Goal: Task Accomplishment & Management: Complete application form

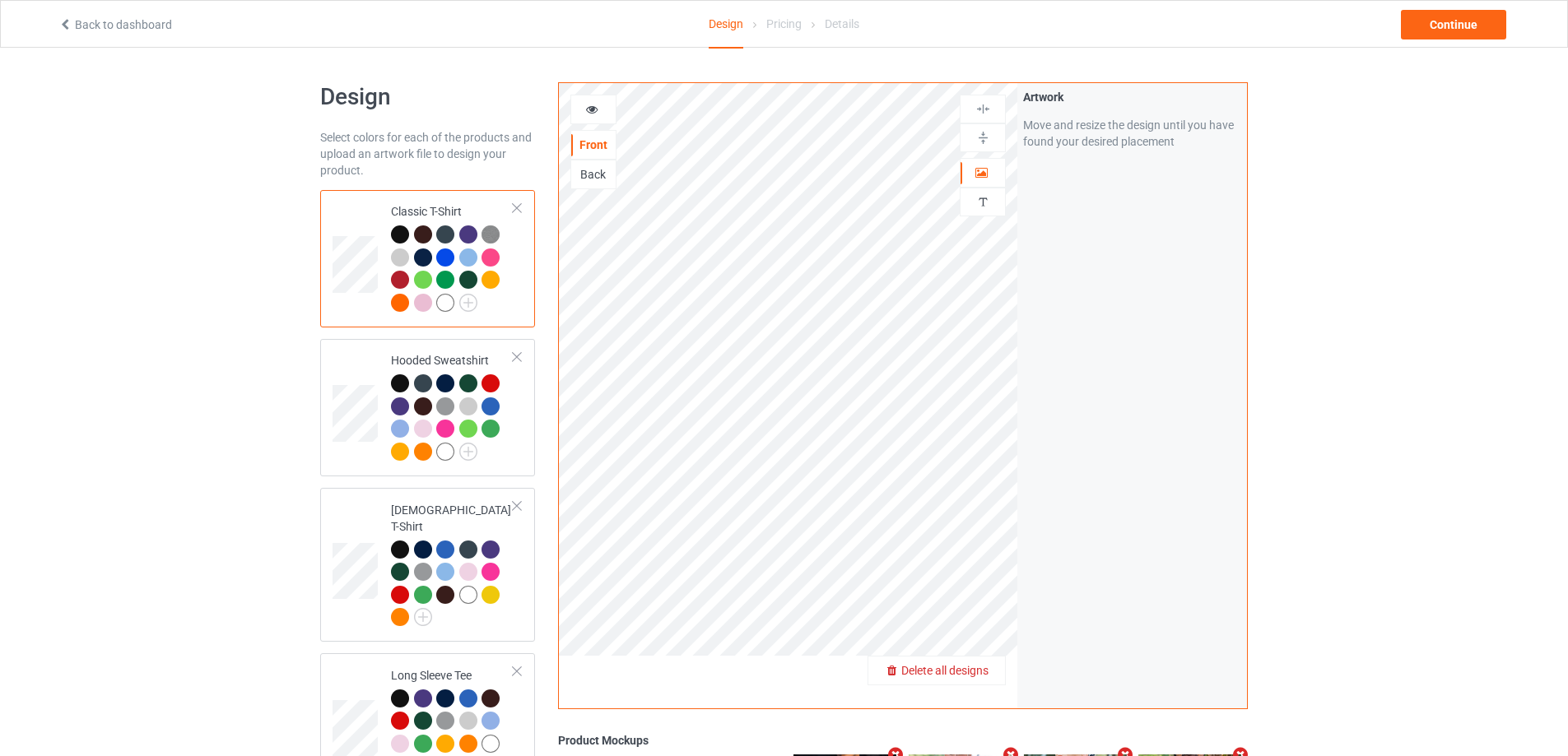
click at [989, 677] on span "Delete all designs" at bounding box center [945, 670] width 87 height 13
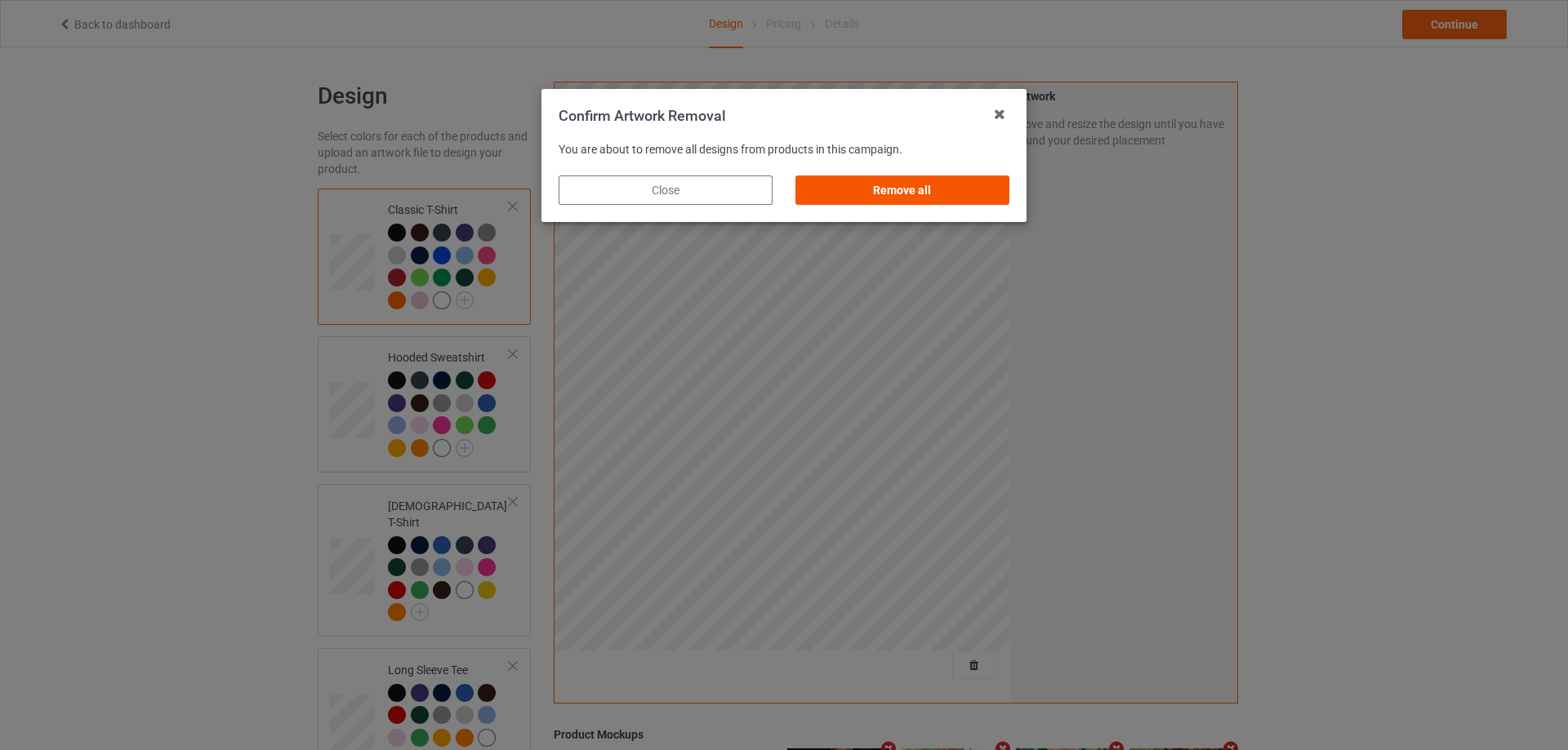
click at [940, 199] on div "Remove all" at bounding box center [902, 190] width 214 height 30
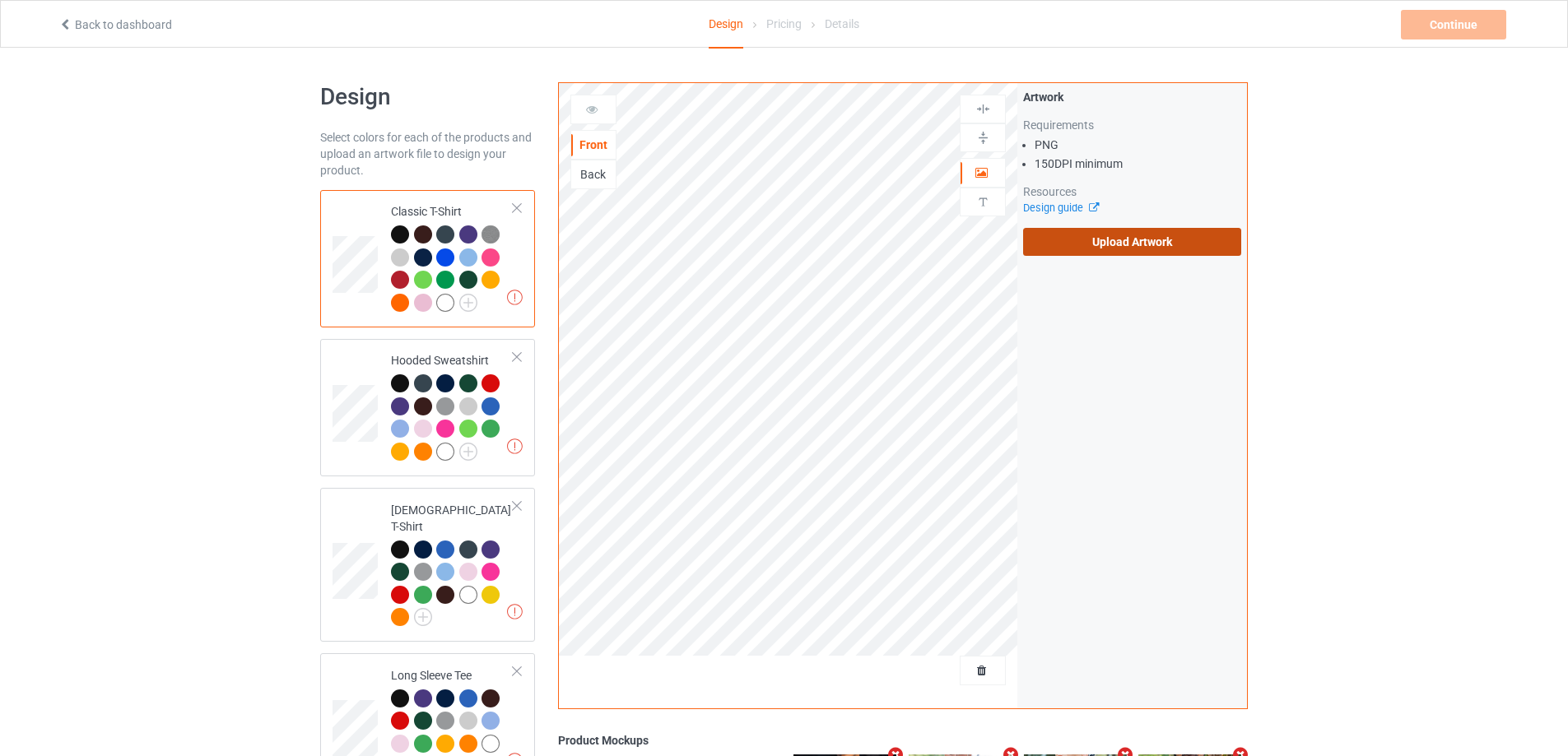
click at [1113, 247] on label "Upload Artwork" at bounding box center [1132, 241] width 218 height 28
click at [0, 0] on input "Upload Artwork" at bounding box center [0, 0] width 0 height 0
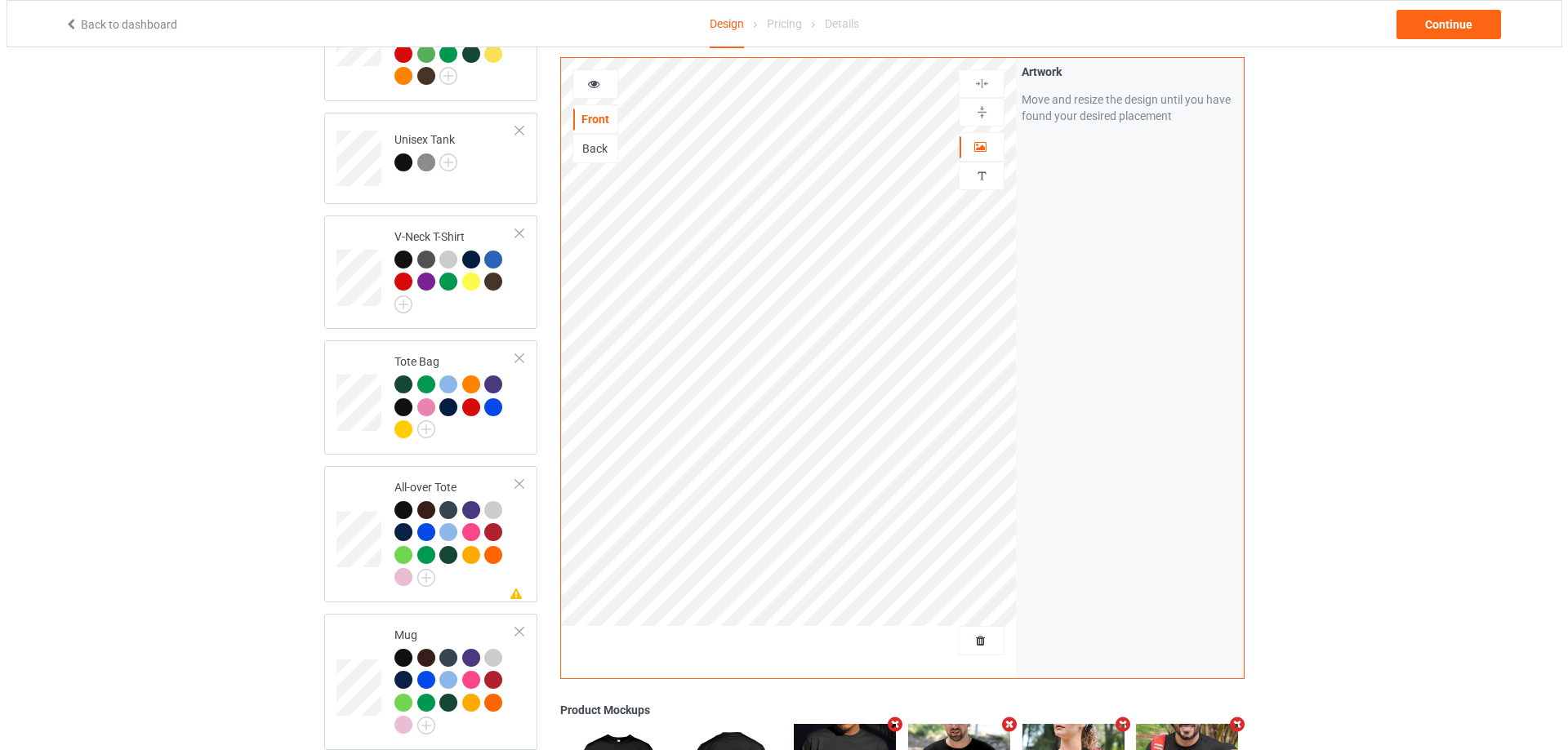
scroll to position [1380, 0]
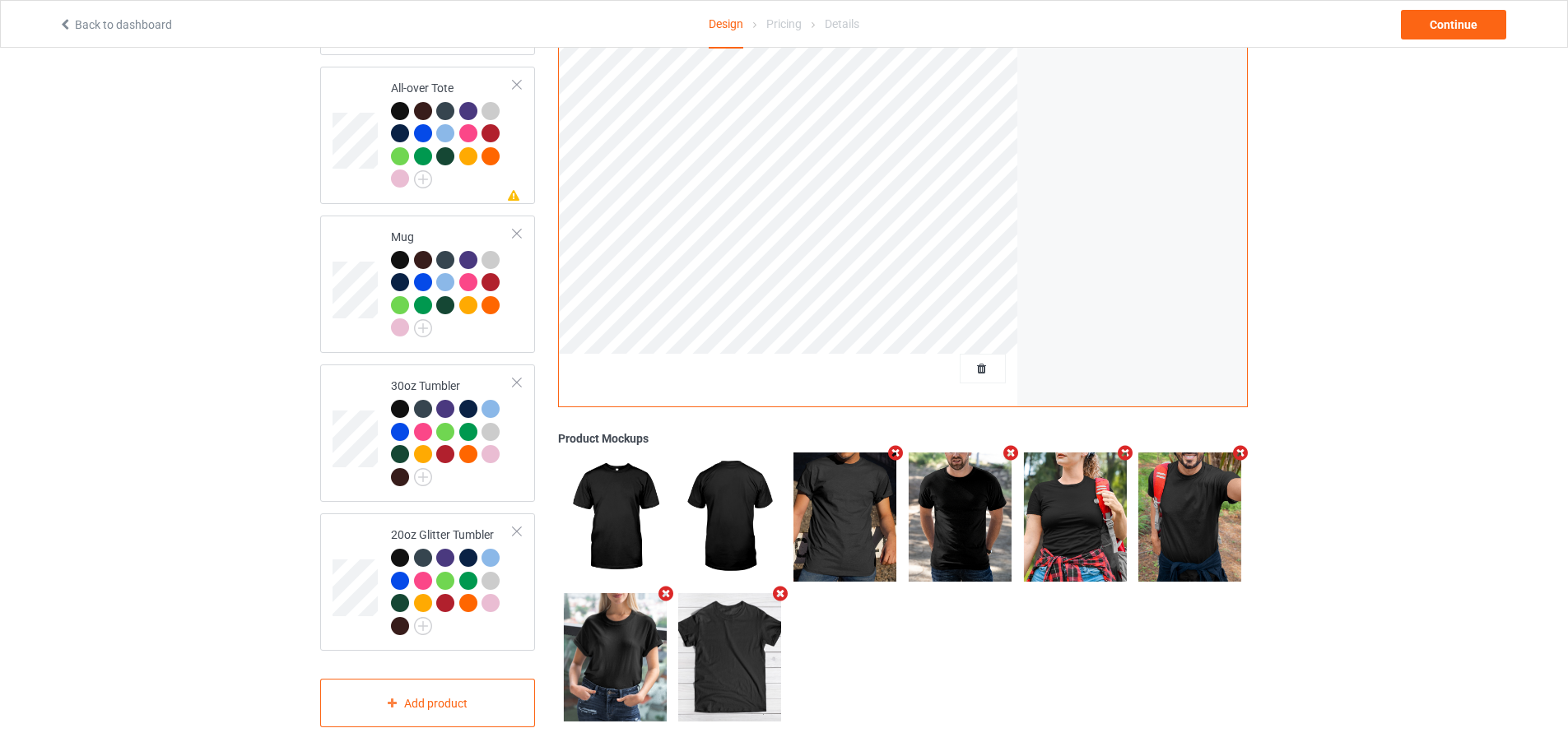
click at [1124, 450] on icon "Remove mockup" at bounding box center [1126, 454] width 21 height 17
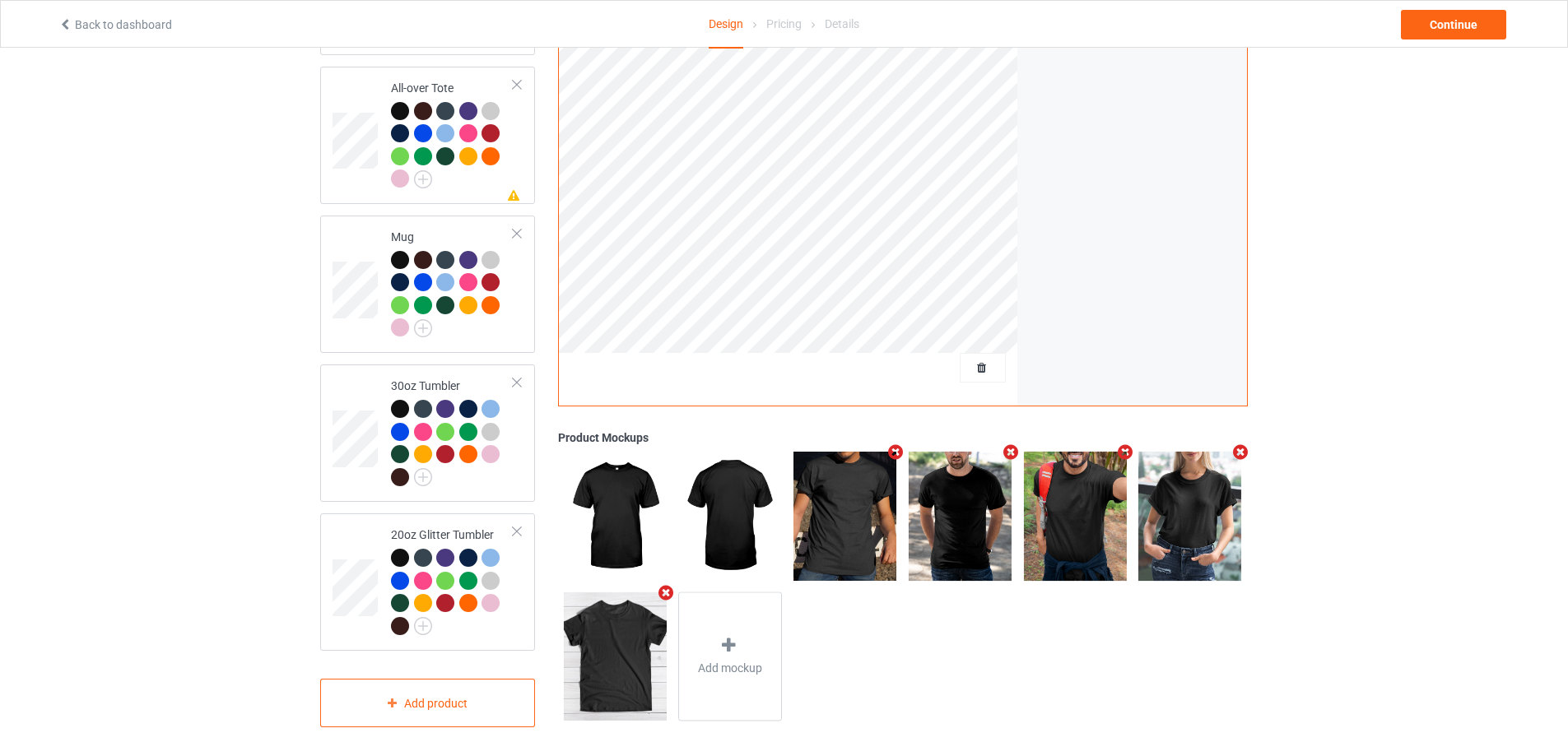
click at [1124, 450] on icon "Remove mockup" at bounding box center [1126, 453] width 21 height 17
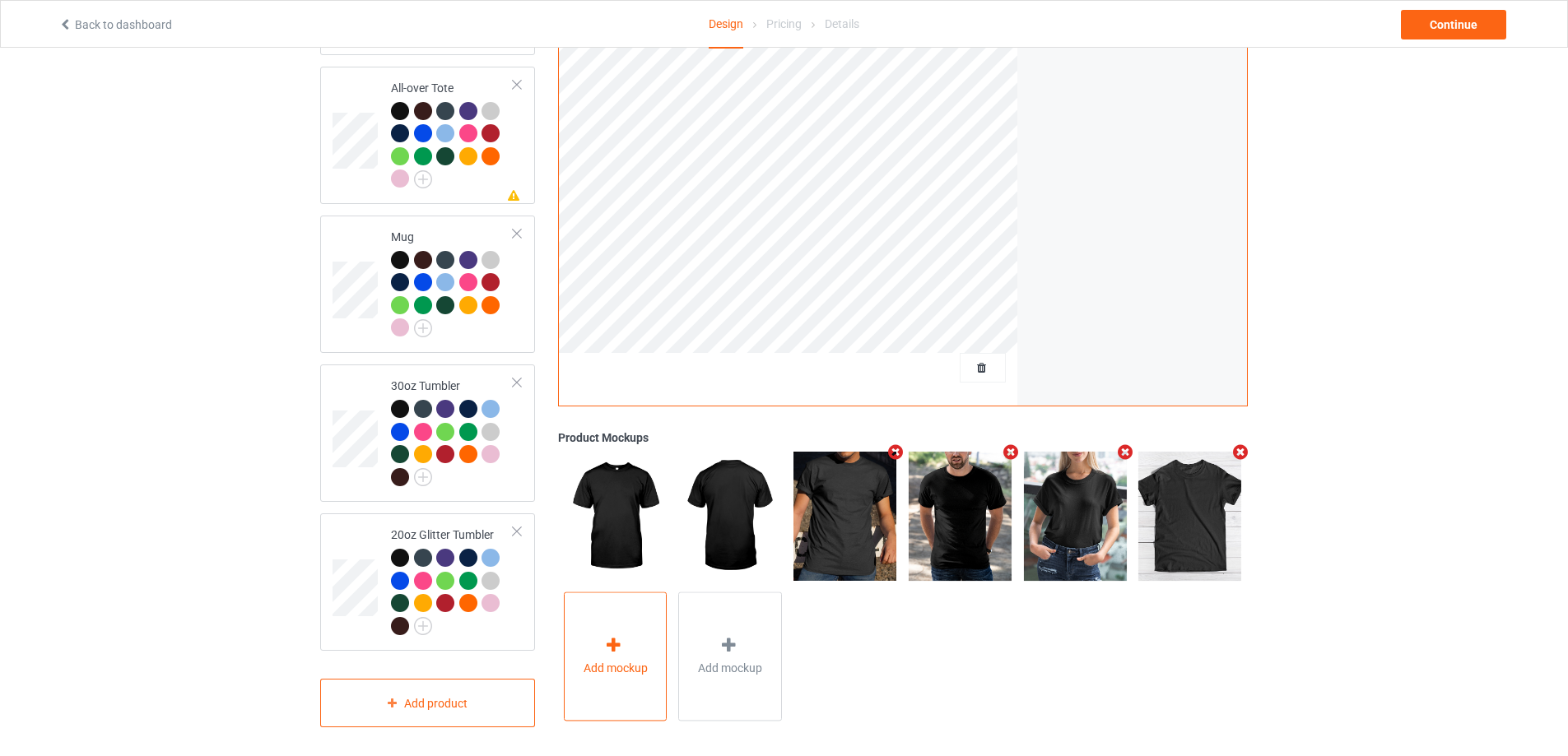
click at [613, 638] on icon at bounding box center [614, 646] width 21 height 17
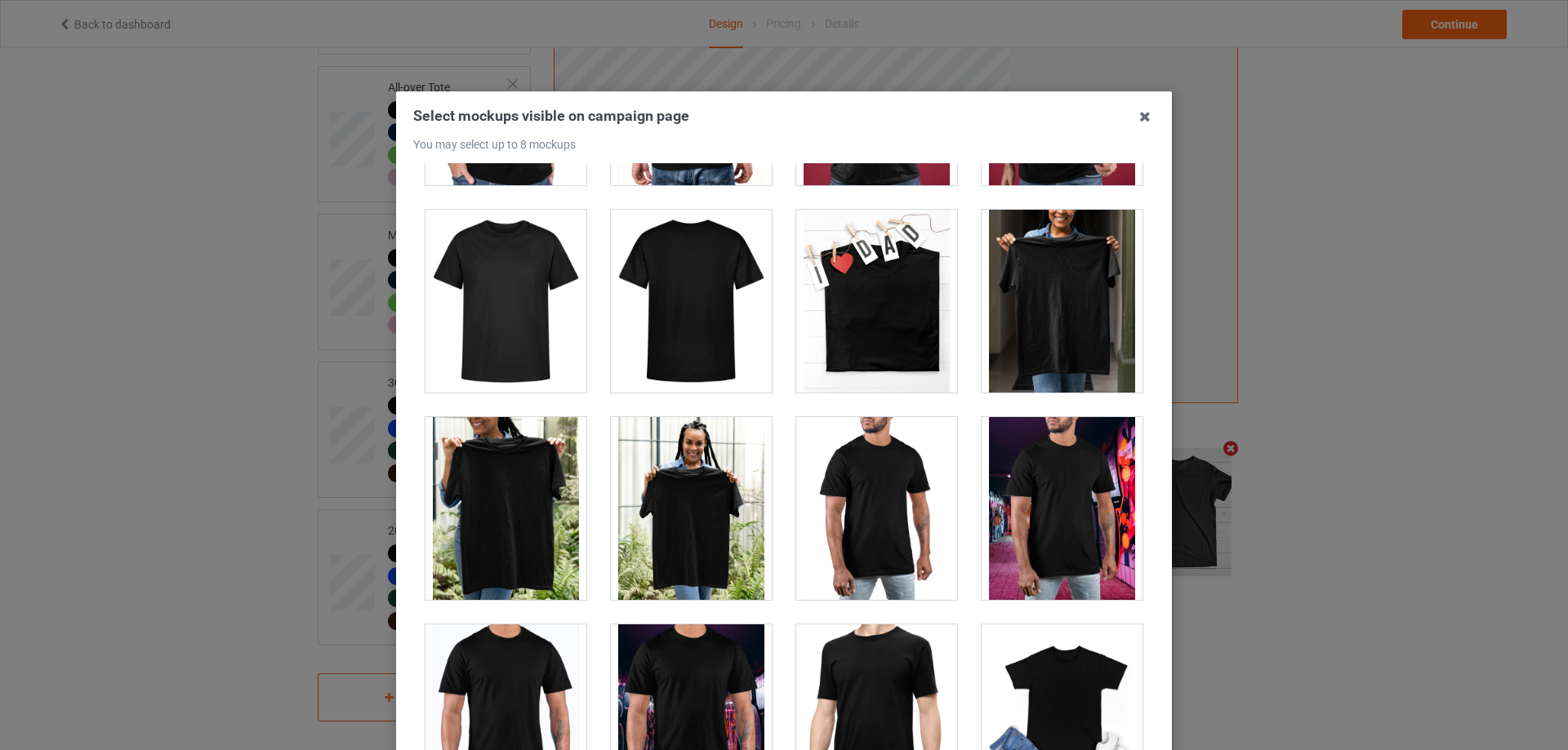
scroll to position [6816, 0]
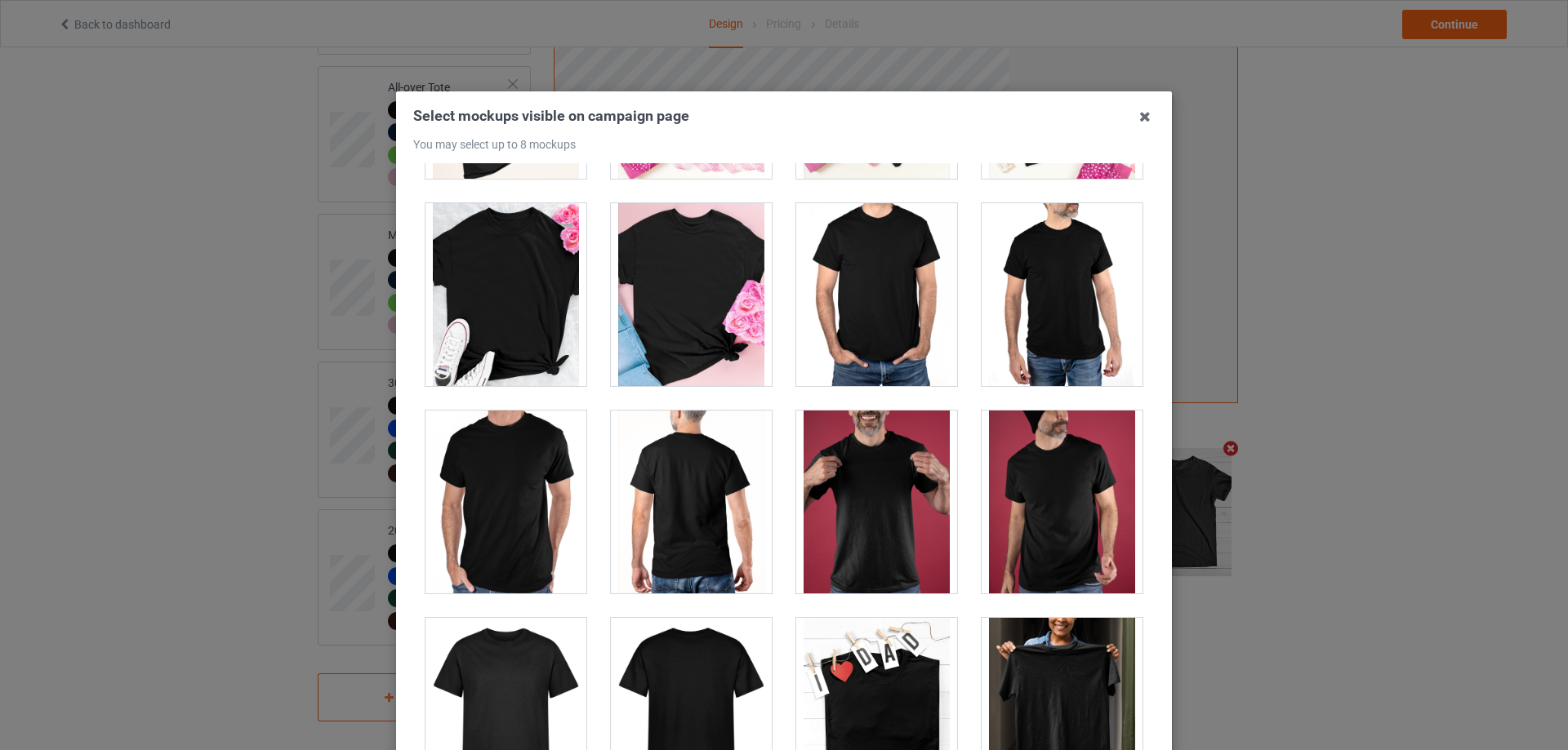
click at [855, 449] on div at bounding box center [876, 502] width 161 height 183
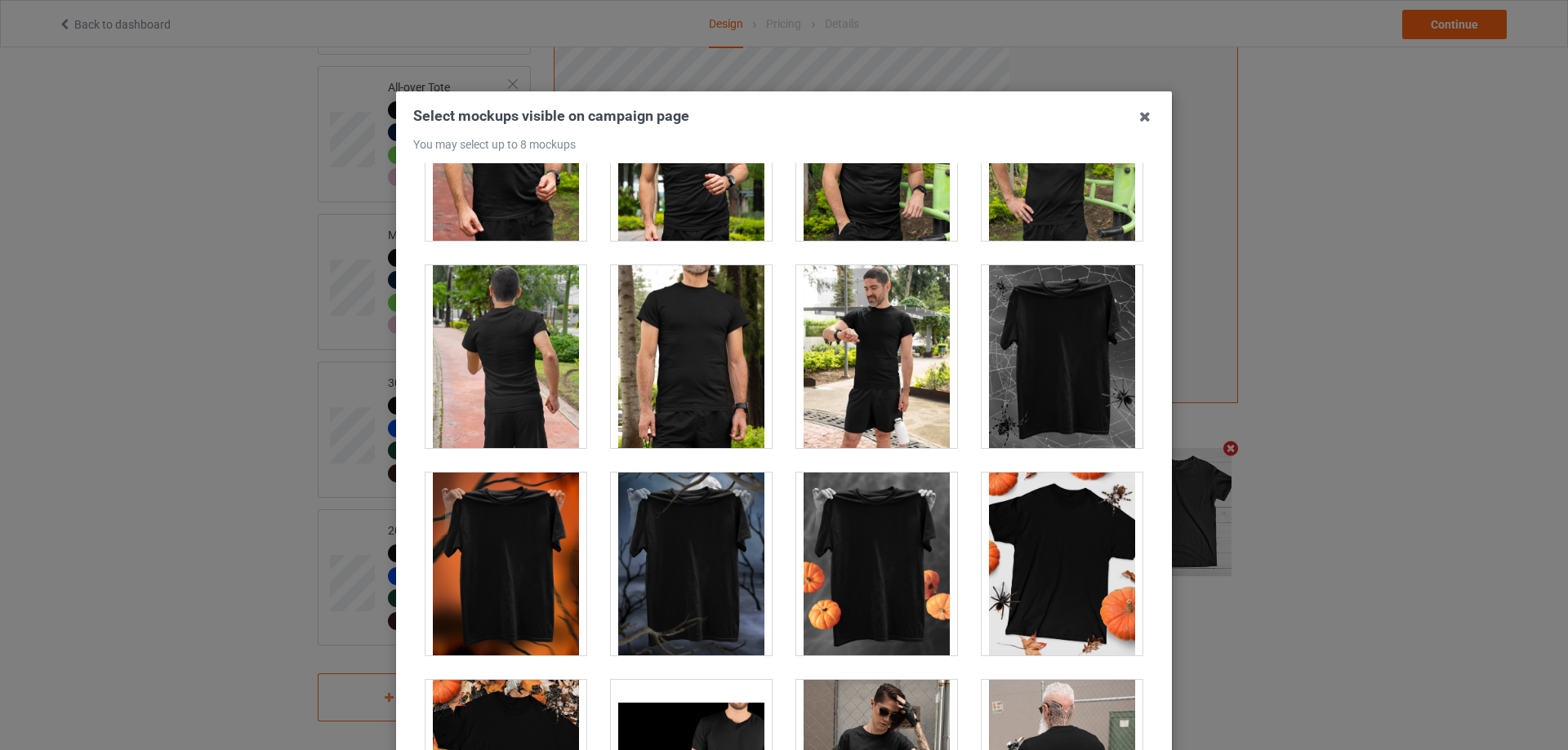
scroll to position [16044, 0]
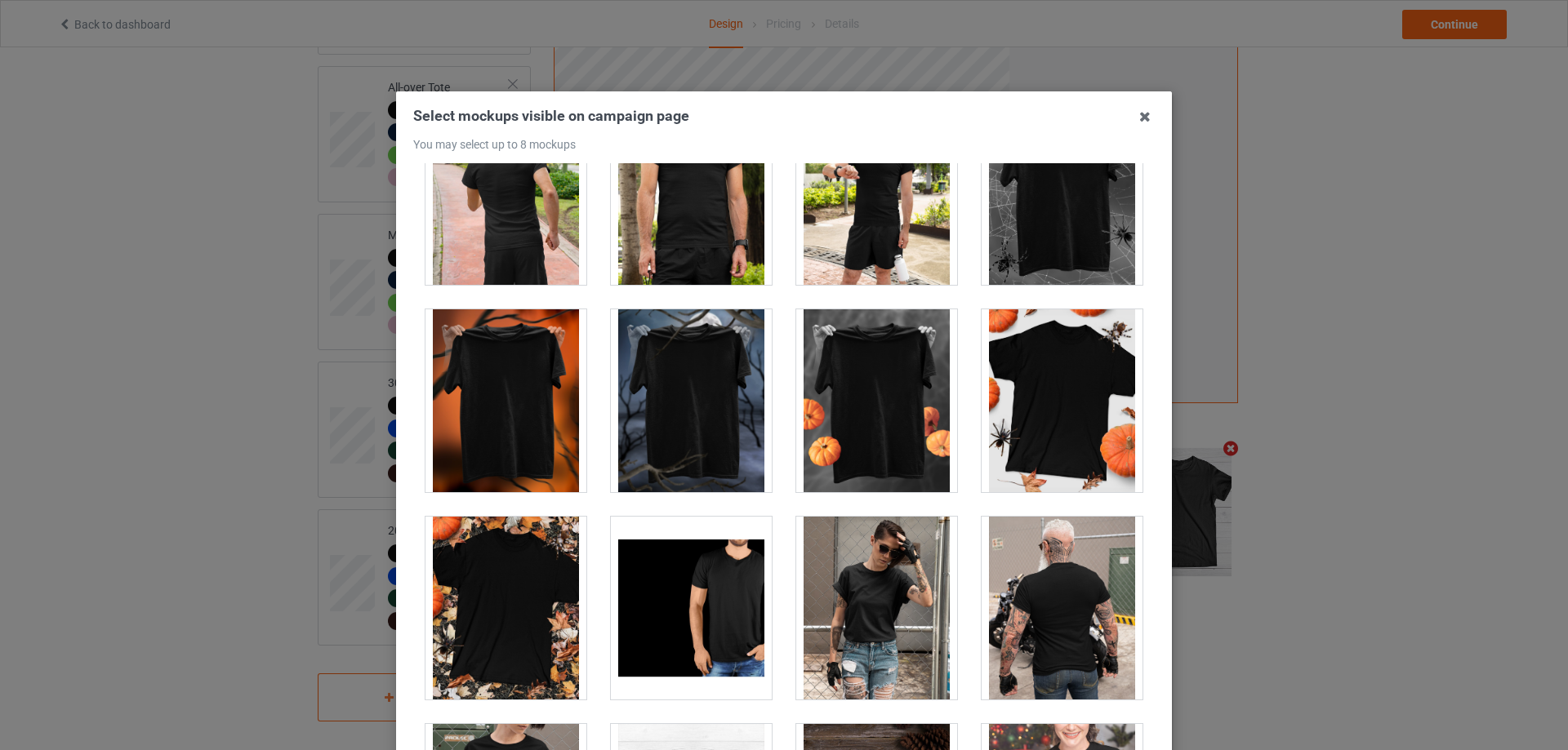
click at [531, 598] on div at bounding box center [505, 608] width 161 height 183
click at [526, 385] on div at bounding box center [505, 400] width 161 height 183
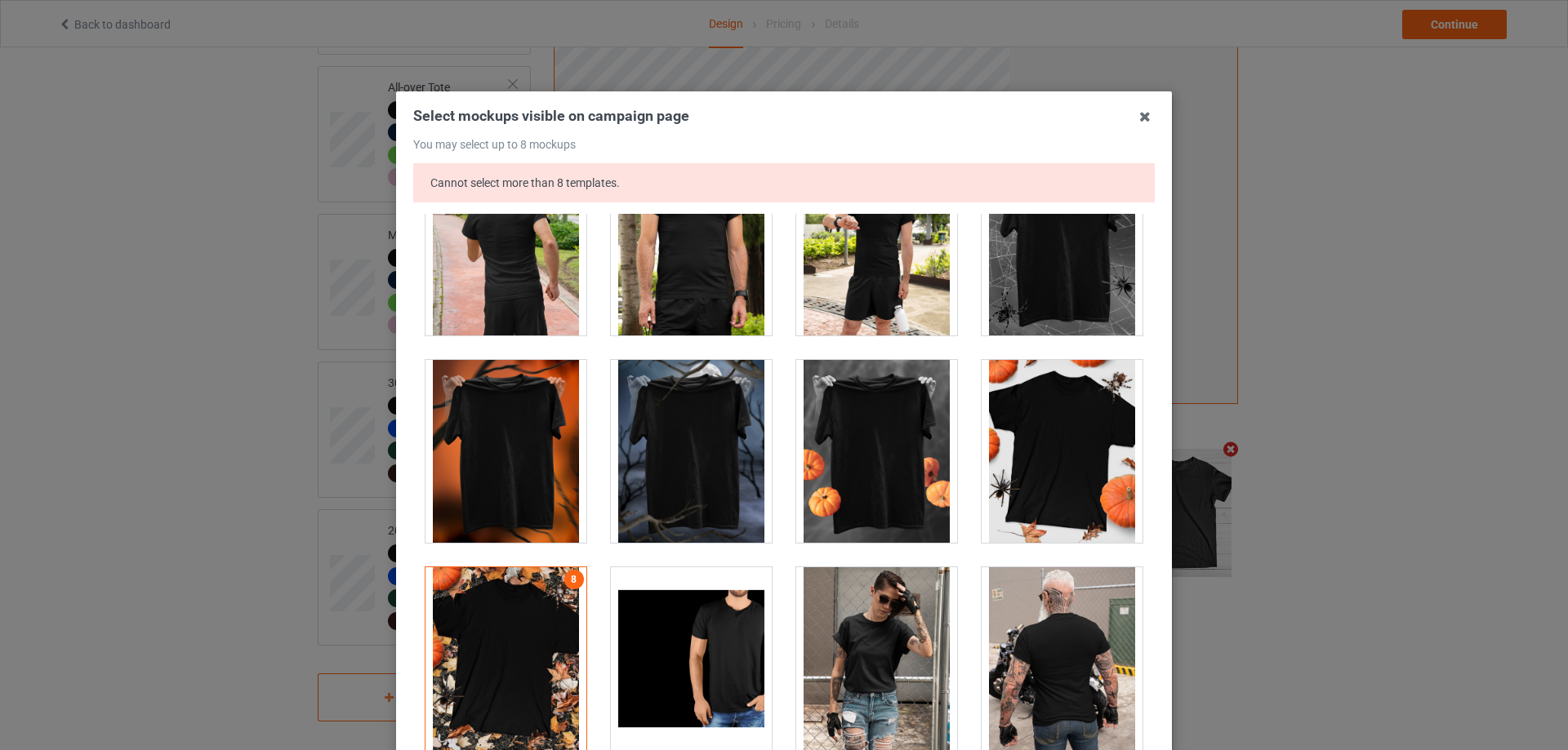
click at [489, 616] on div at bounding box center [505, 658] width 161 height 183
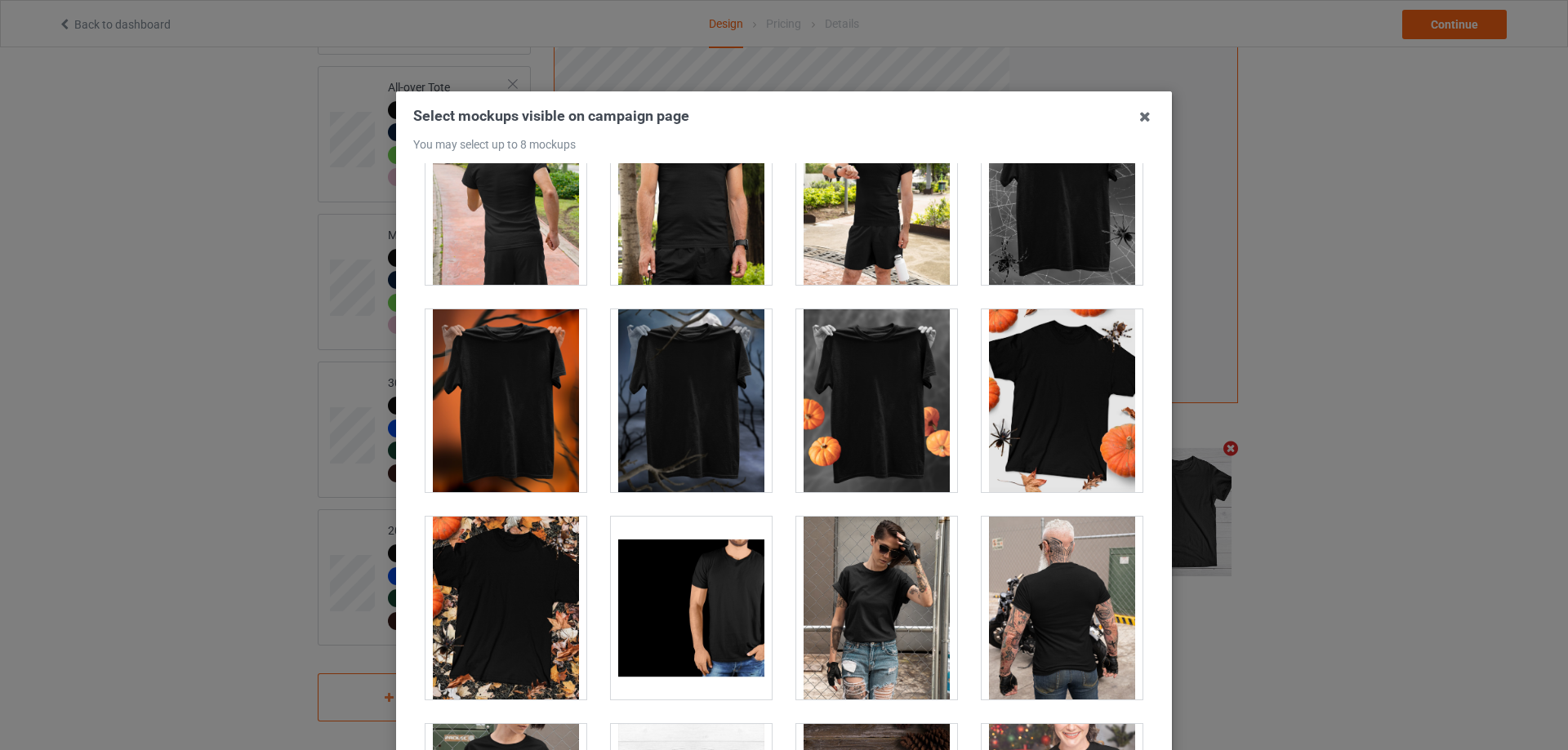
click at [535, 448] on div at bounding box center [505, 400] width 161 height 183
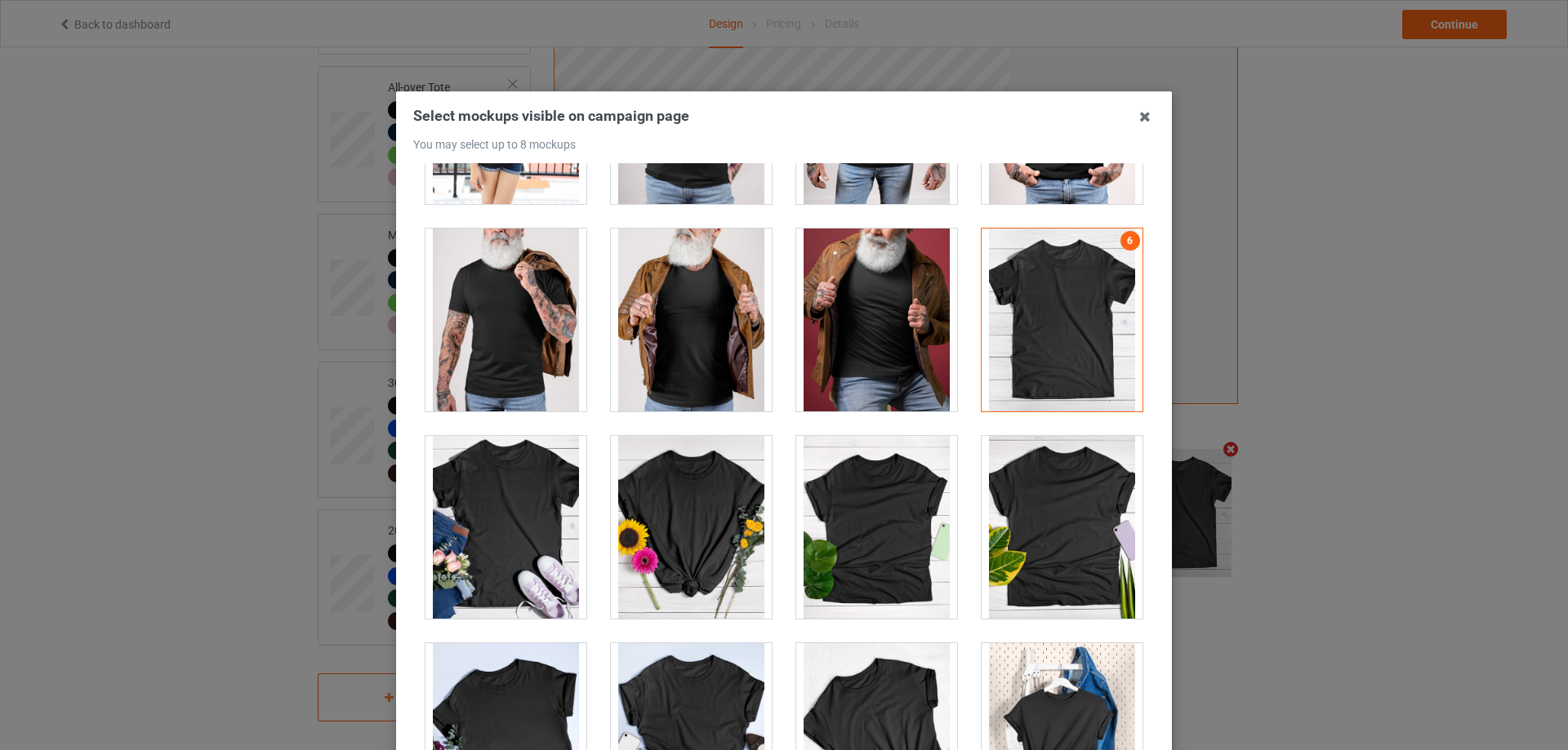
scroll to position [22680, 0]
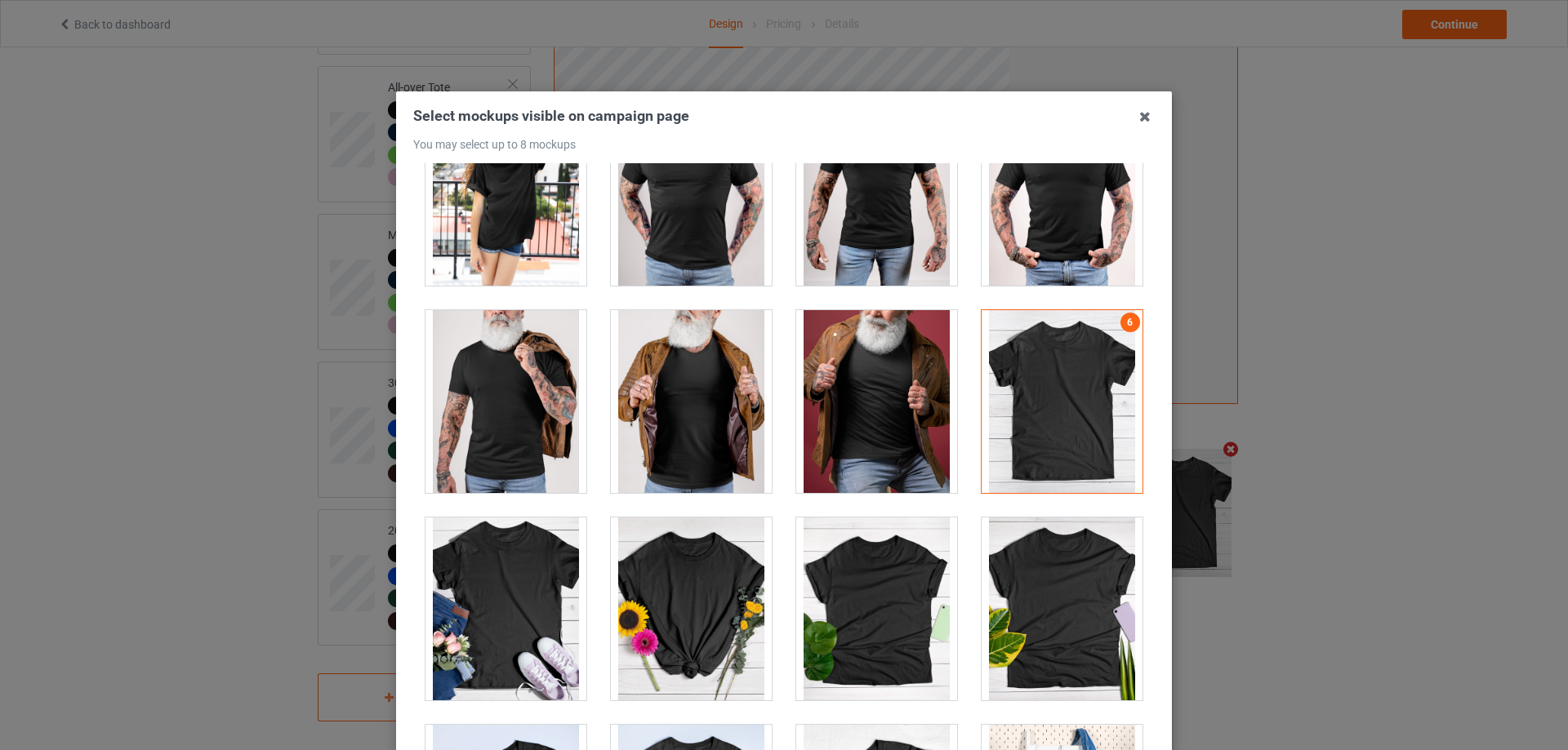
click at [1019, 420] on div at bounding box center [1062, 401] width 161 height 183
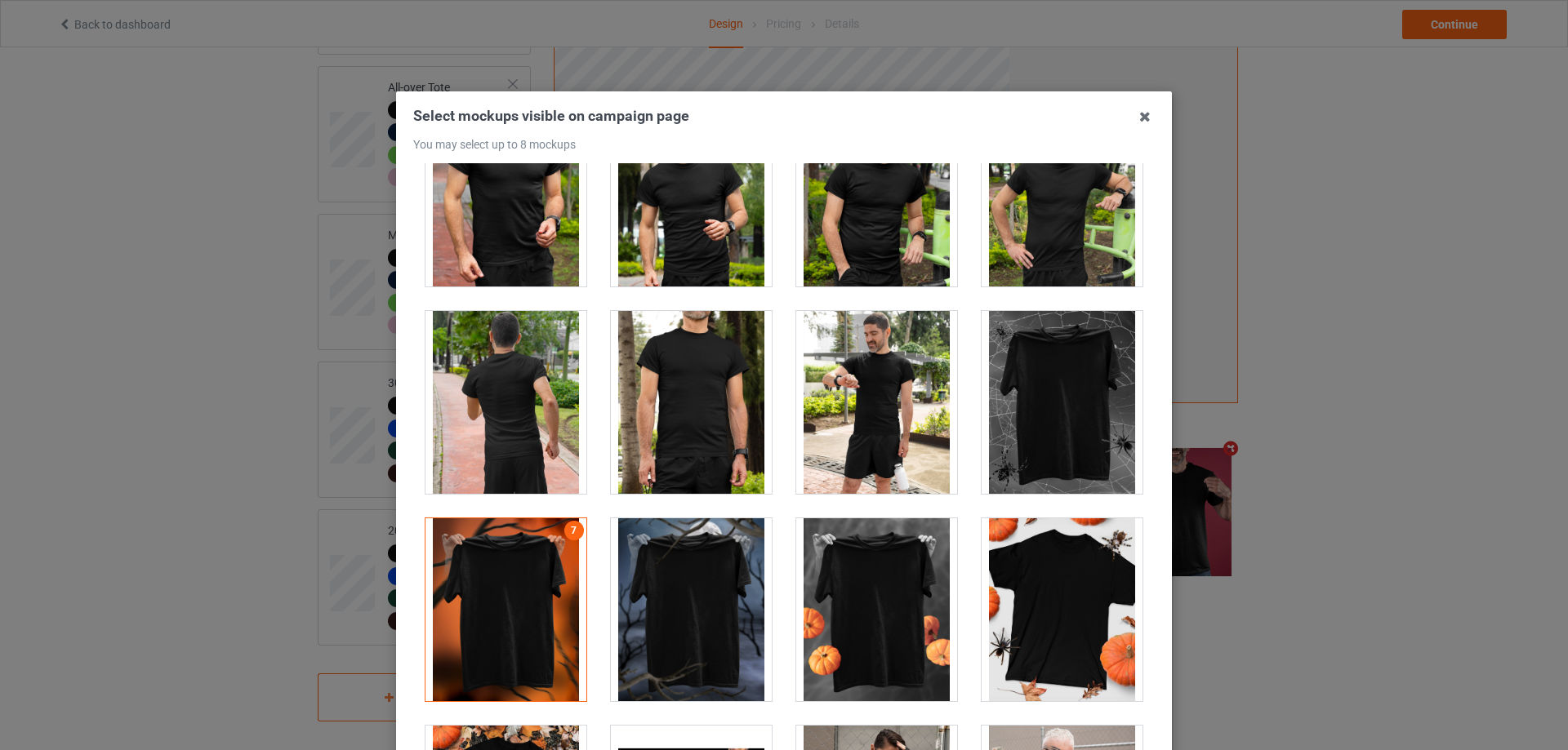
scroll to position [15998, 0]
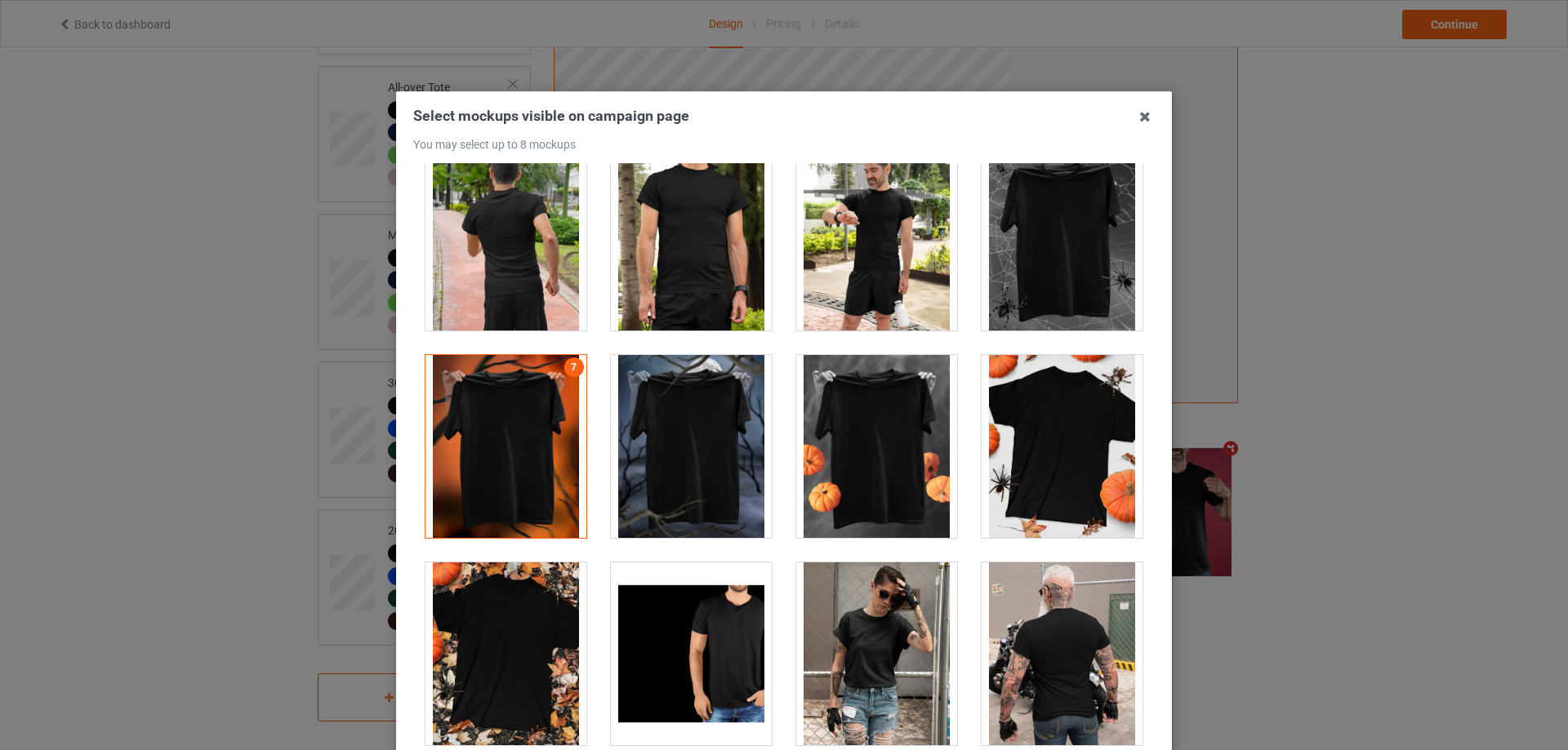
click at [513, 589] on div at bounding box center [505, 653] width 161 height 183
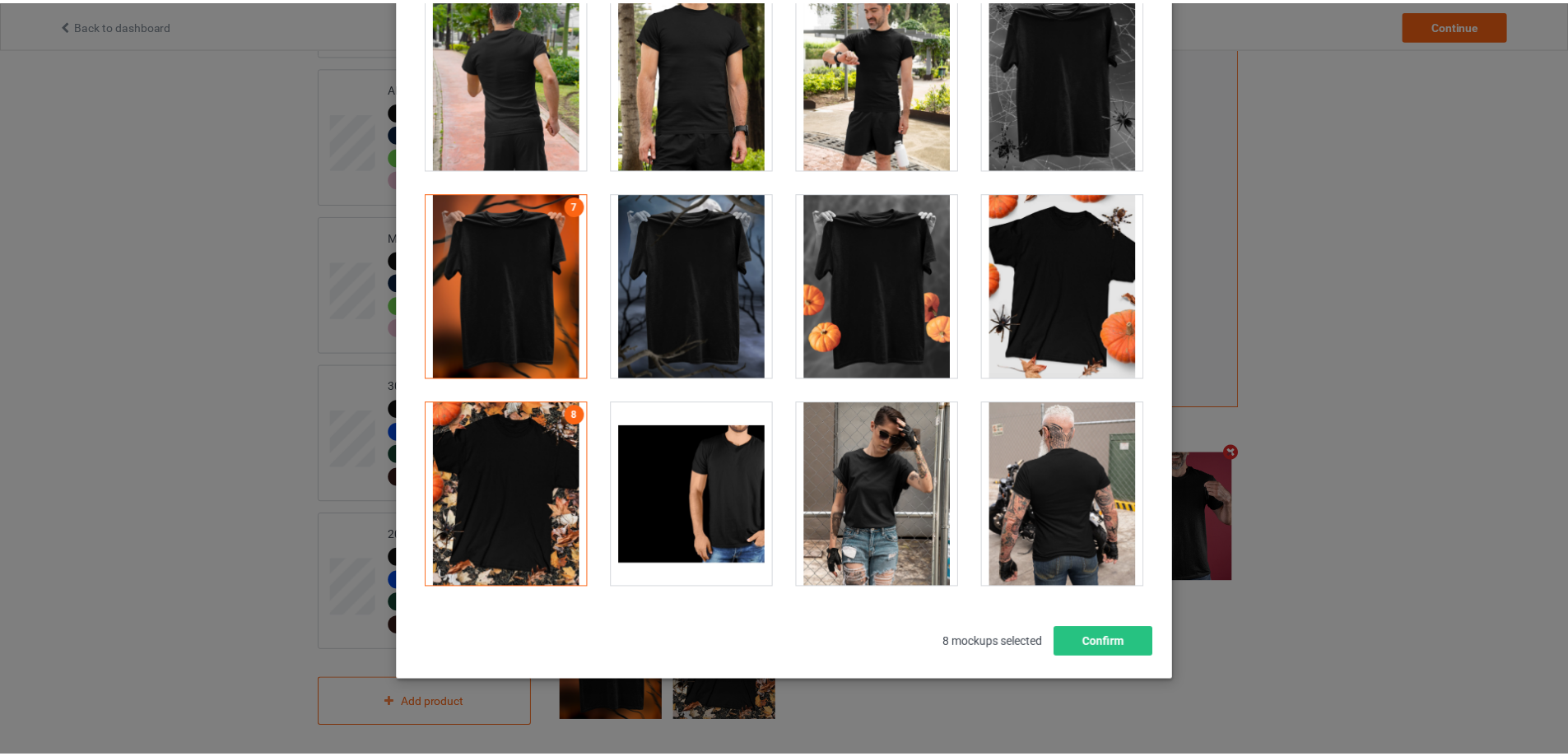
scroll to position [181, 0]
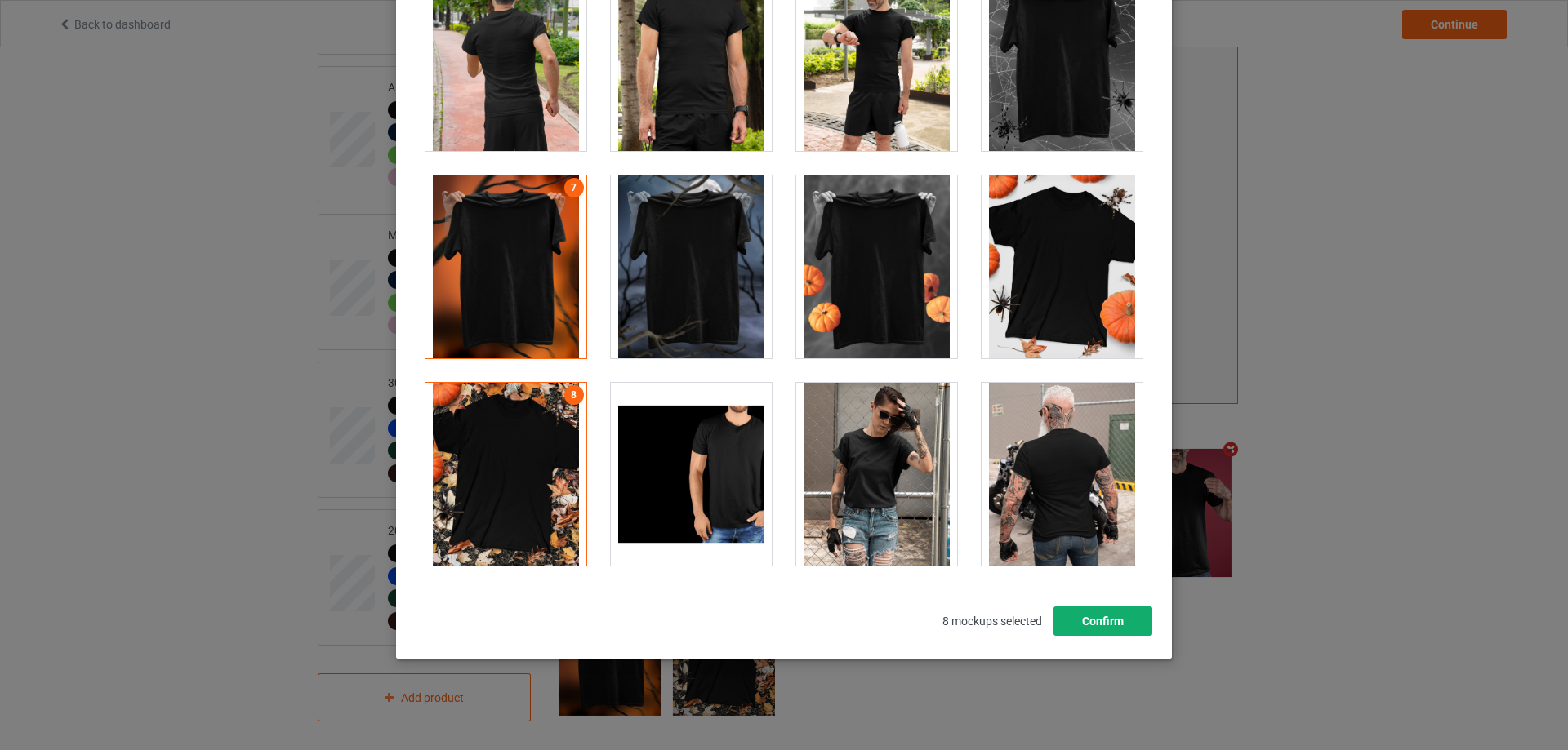
click at [1127, 627] on button "Confirm" at bounding box center [1103, 621] width 99 height 30
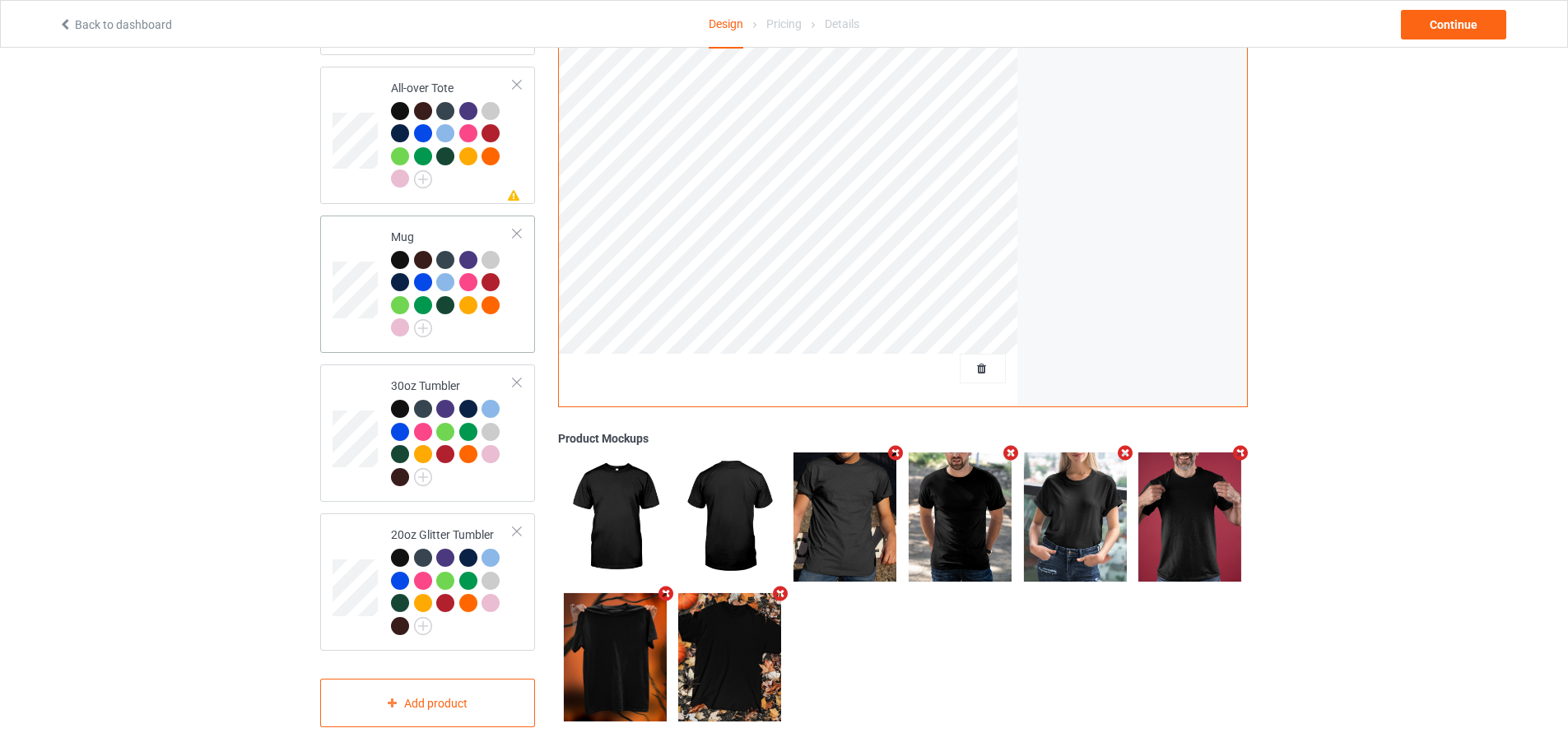
click at [468, 326] on div at bounding box center [452, 296] width 122 height 91
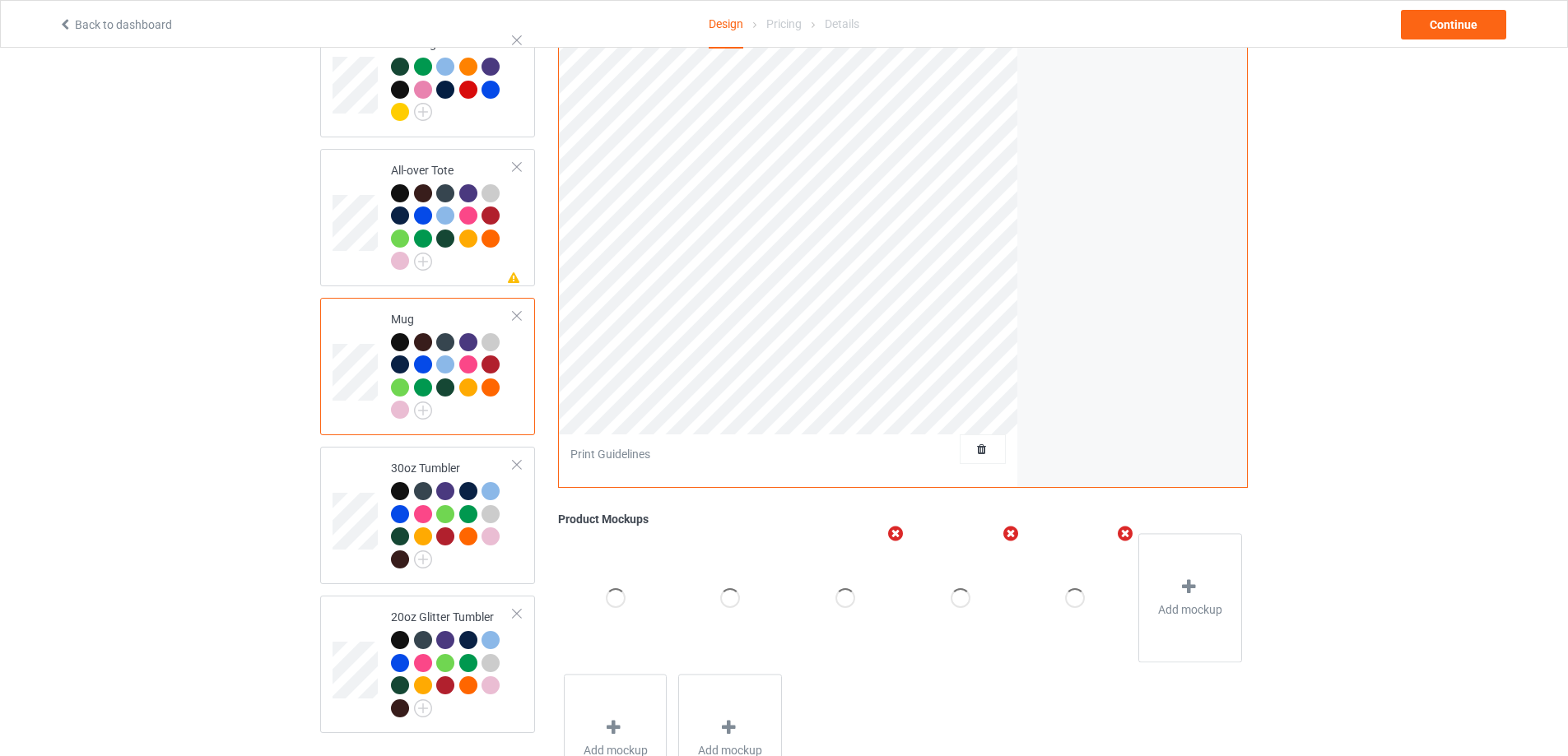
scroll to position [1144, 0]
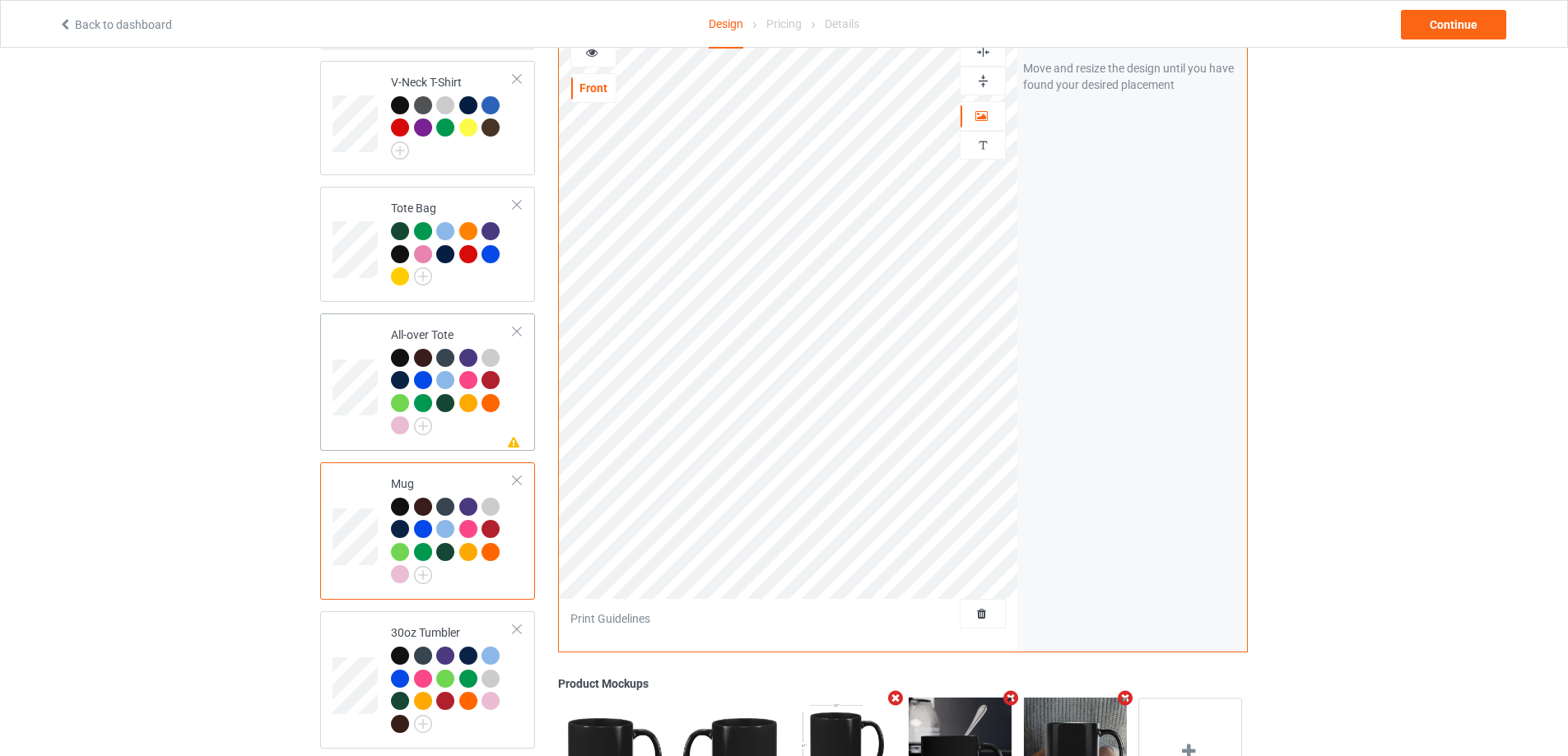
click at [515, 377] on td "Missing artwork on 1 side(s) All-over Tote" at bounding box center [452, 382] width 140 height 124
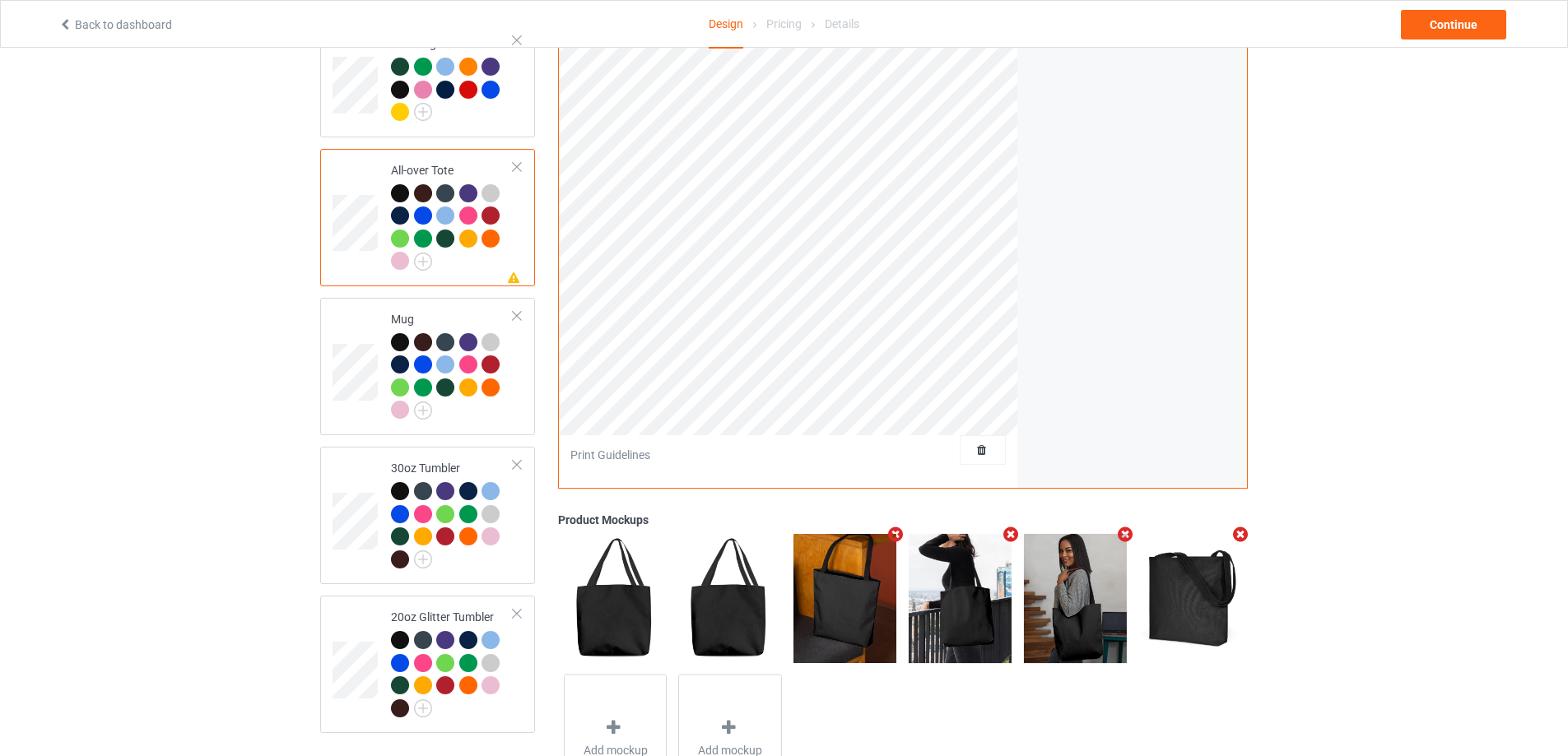
scroll to position [1391, 0]
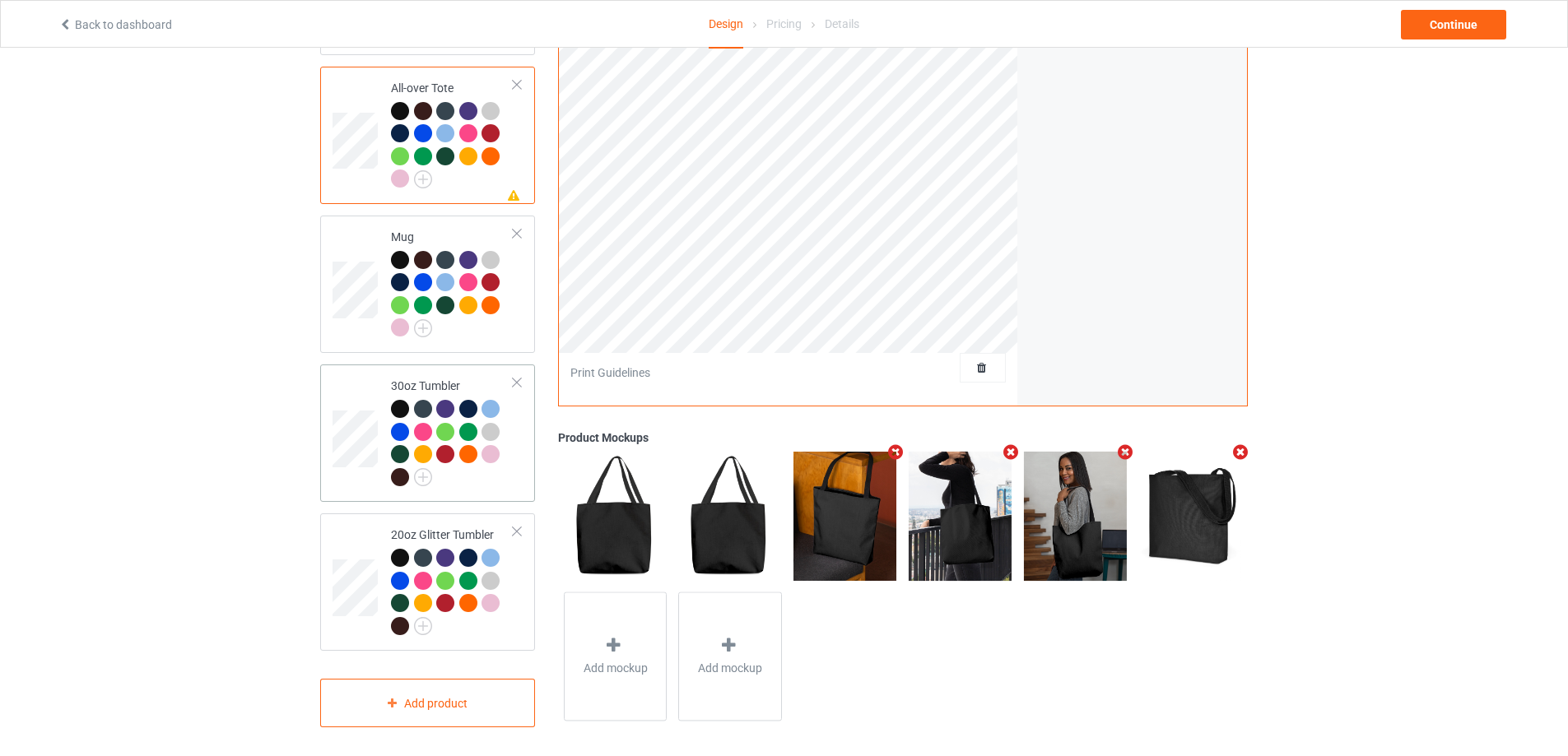
click at [504, 462] on div at bounding box center [452, 445] width 122 height 91
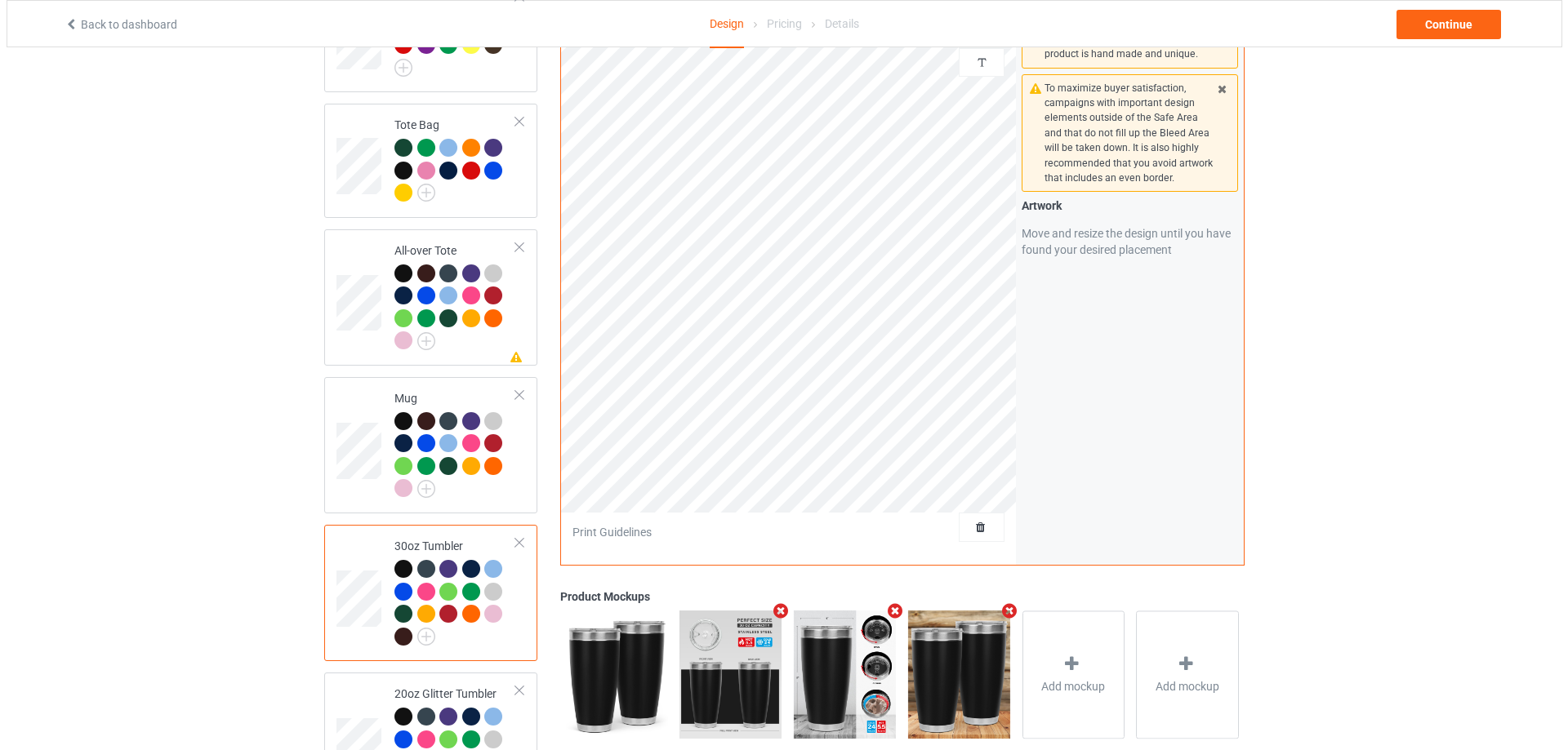
scroll to position [1380, 0]
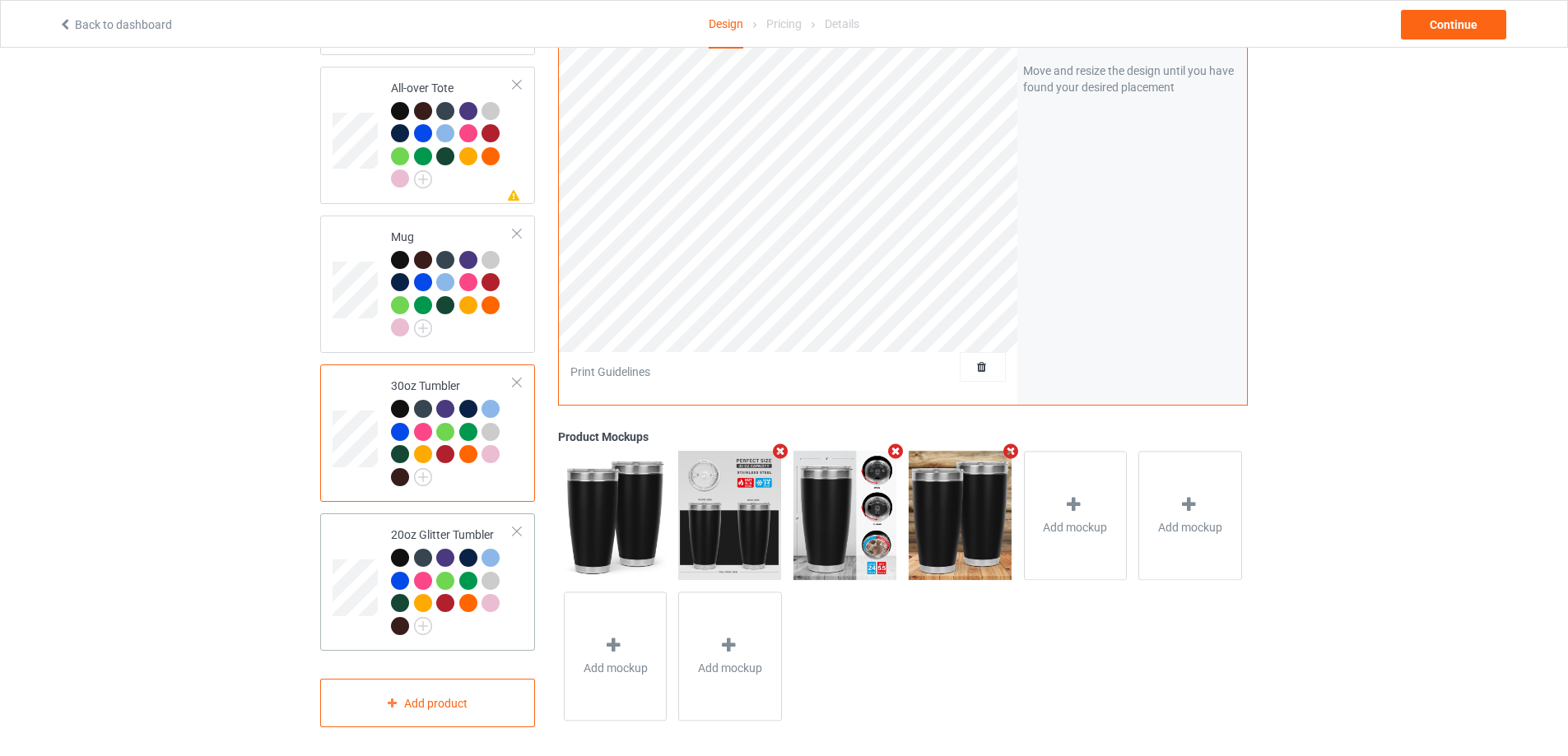
click at [507, 634] on td "20oz Glitter Tumbler" at bounding box center [452, 582] width 140 height 124
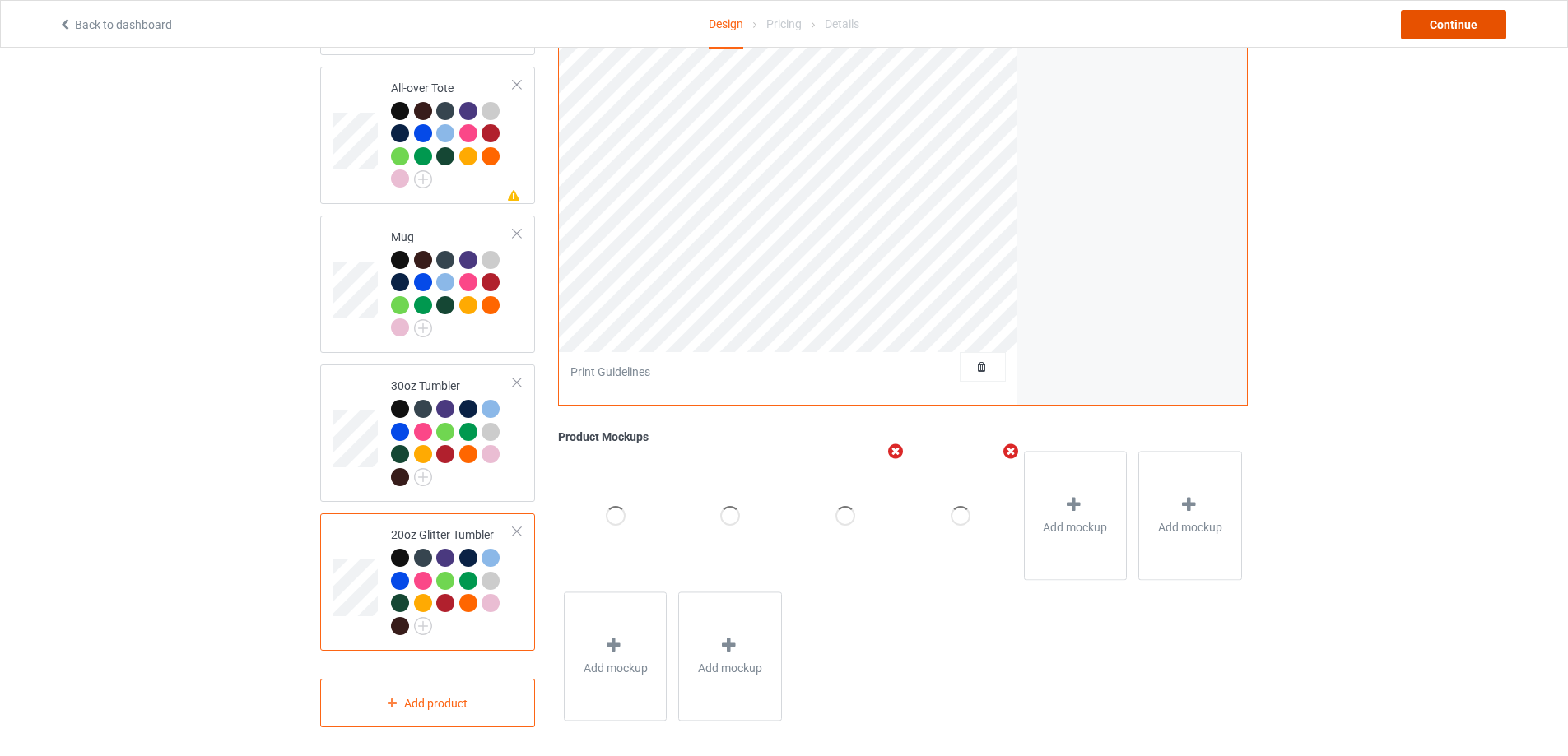
click at [1430, 33] on div "Continue" at bounding box center [1453, 25] width 105 height 30
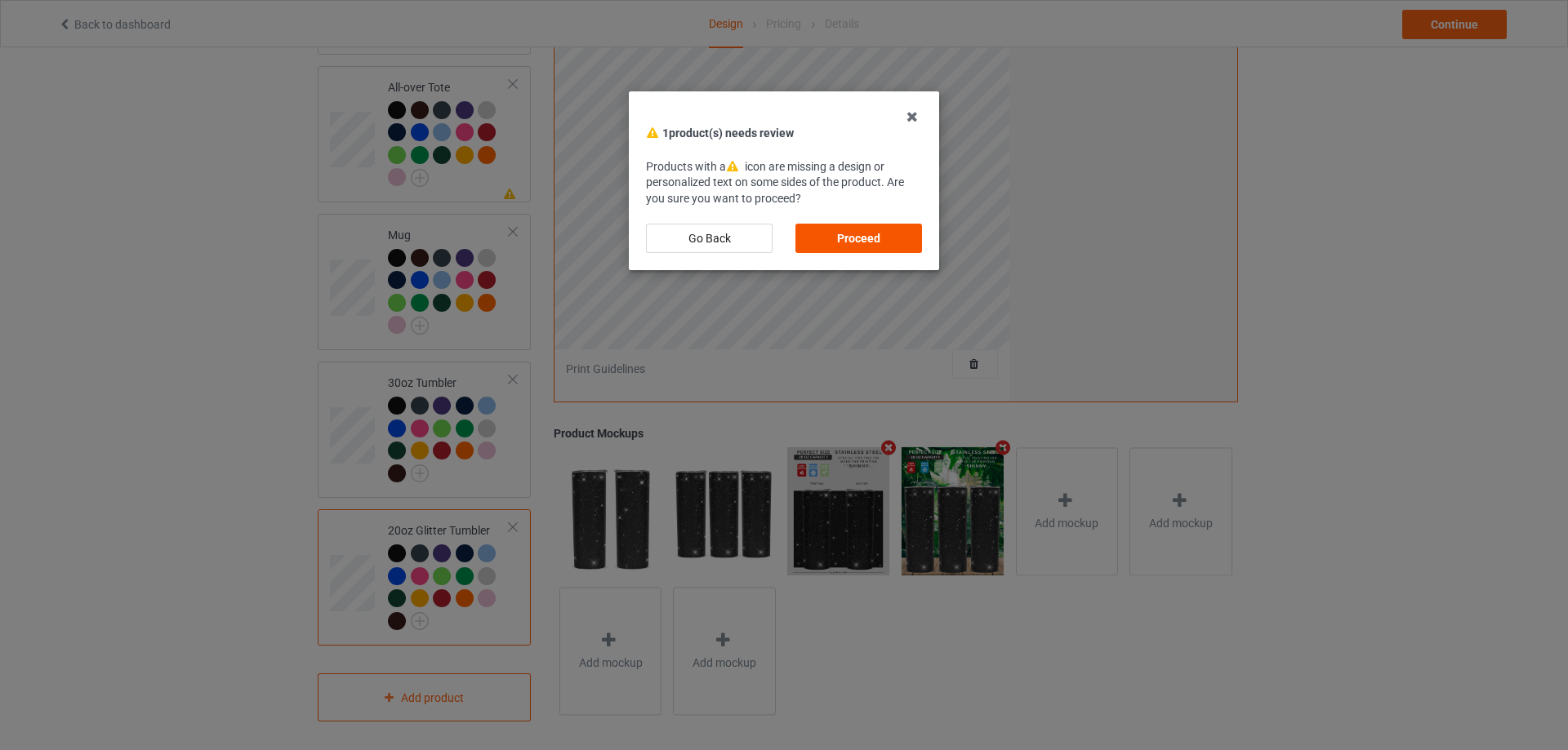
click at [891, 230] on div "Proceed" at bounding box center [858, 238] width 127 height 30
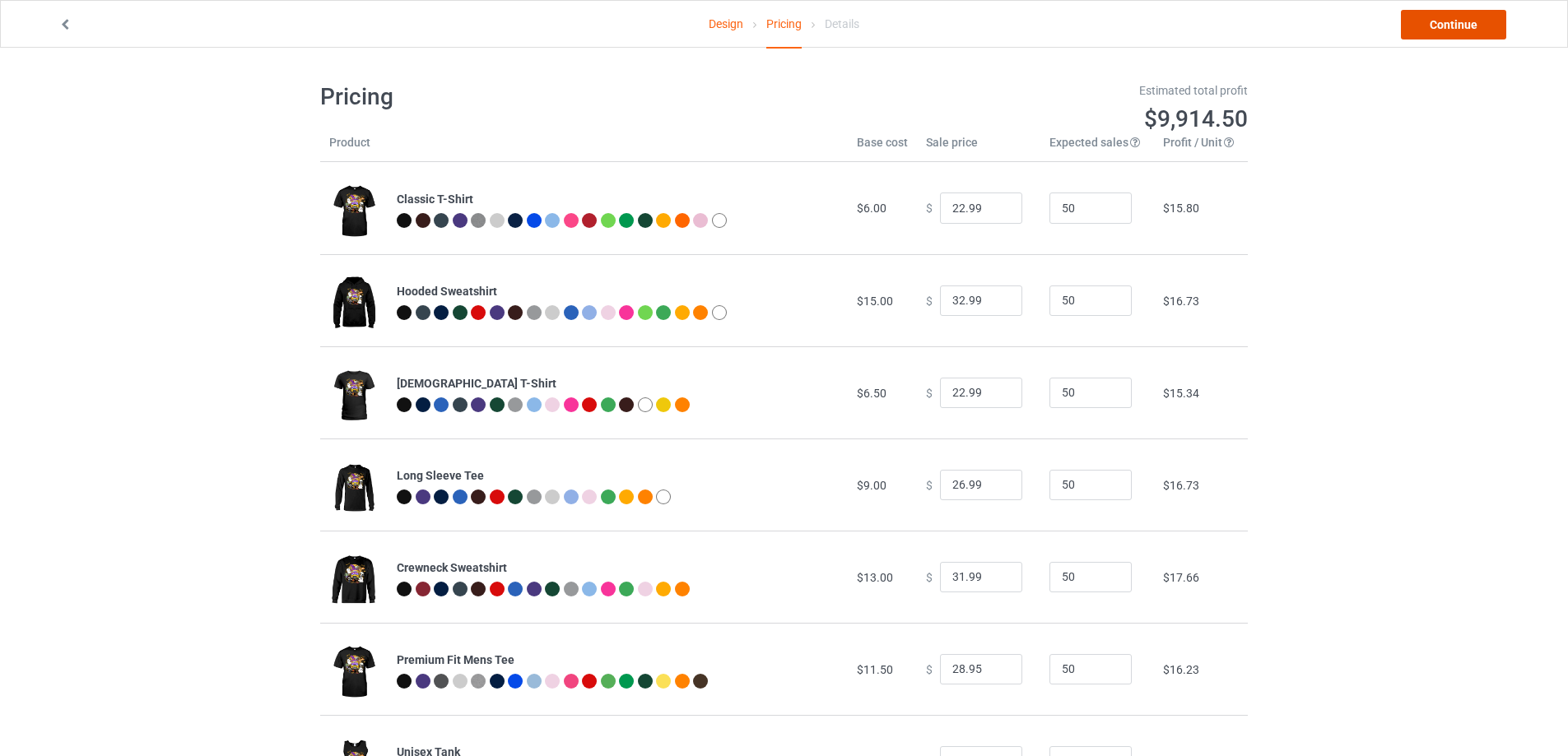
click at [1468, 24] on link "Continue" at bounding box center [1453, 25] width 105 height 30
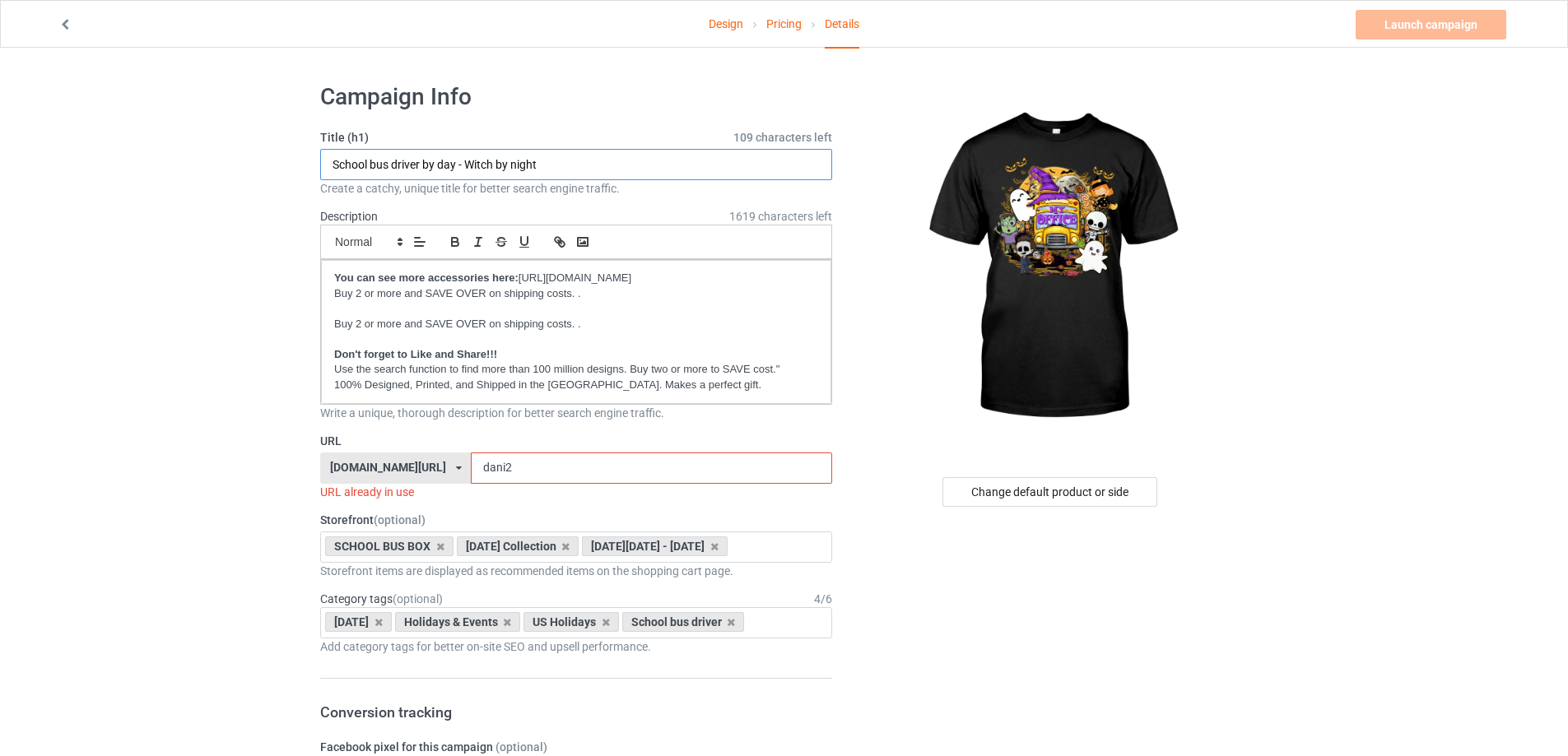
click at [525, 164] on input "School bus driver by day - Witch by night" at bounding box center [576, 164] width 512 height 32
click at [673, 472] on input "dani2" at bounding box center [651, 468] width 361 height 32
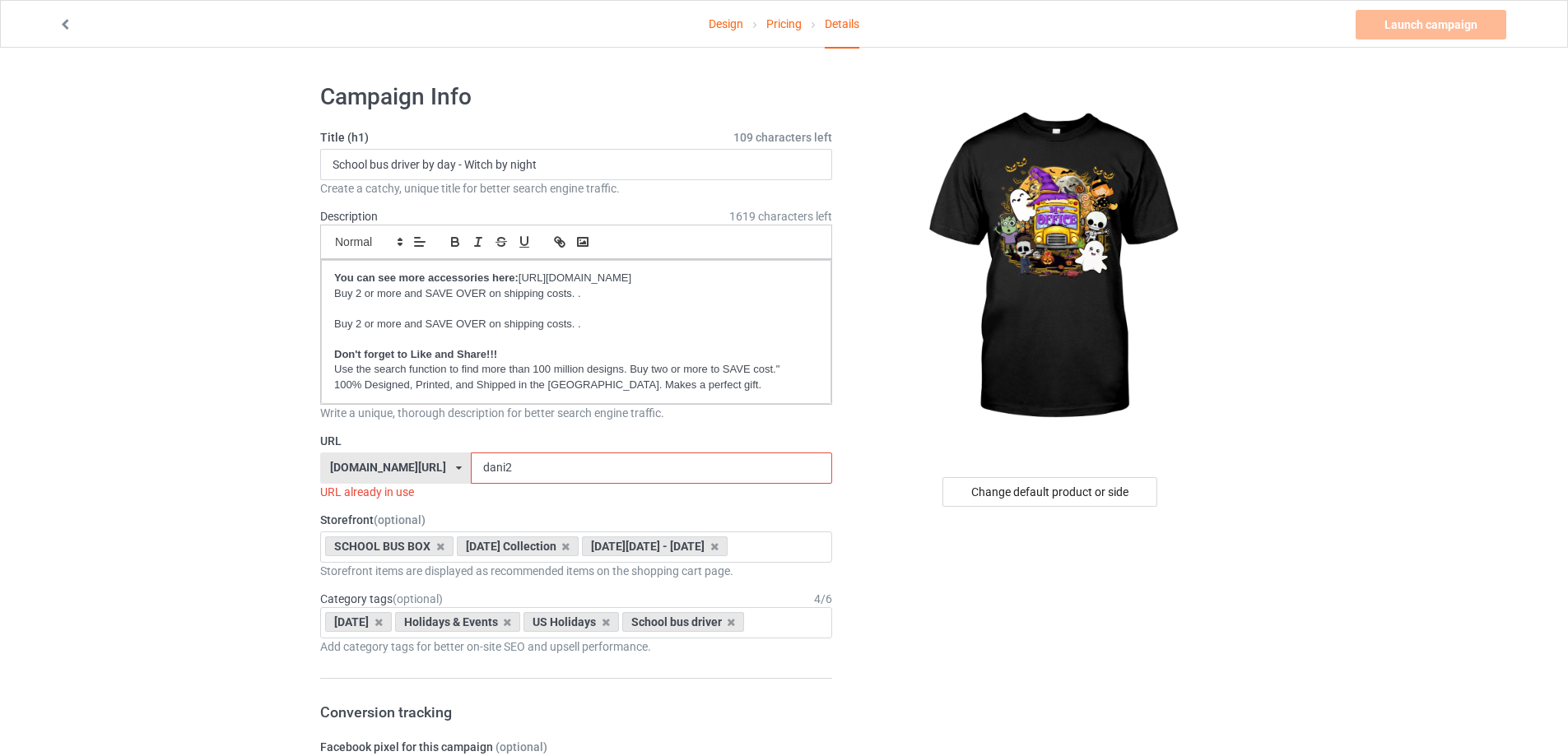
click at [673, 472] on input "dani2" at bounding box center [651, 468] width 361 height 32
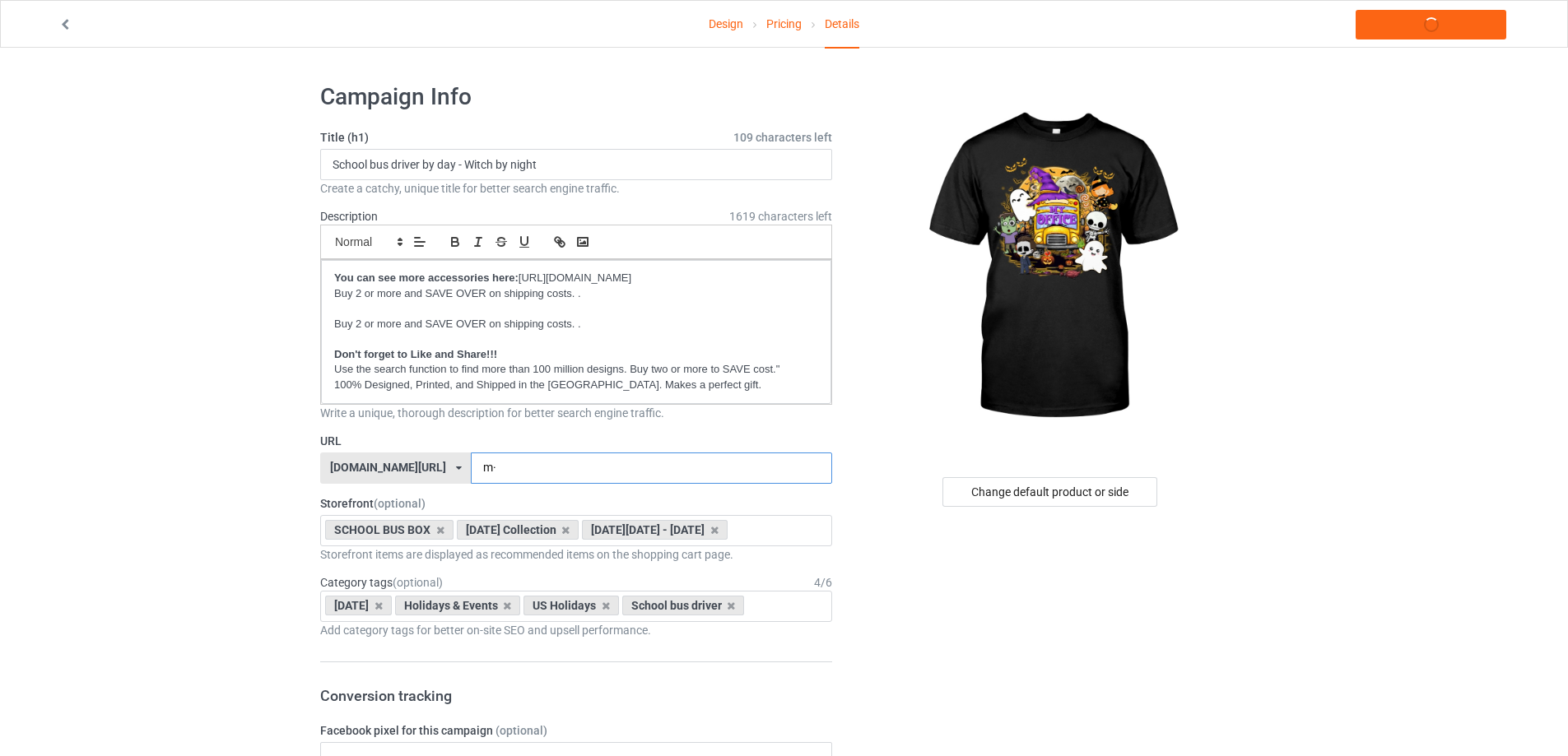
type input "m"
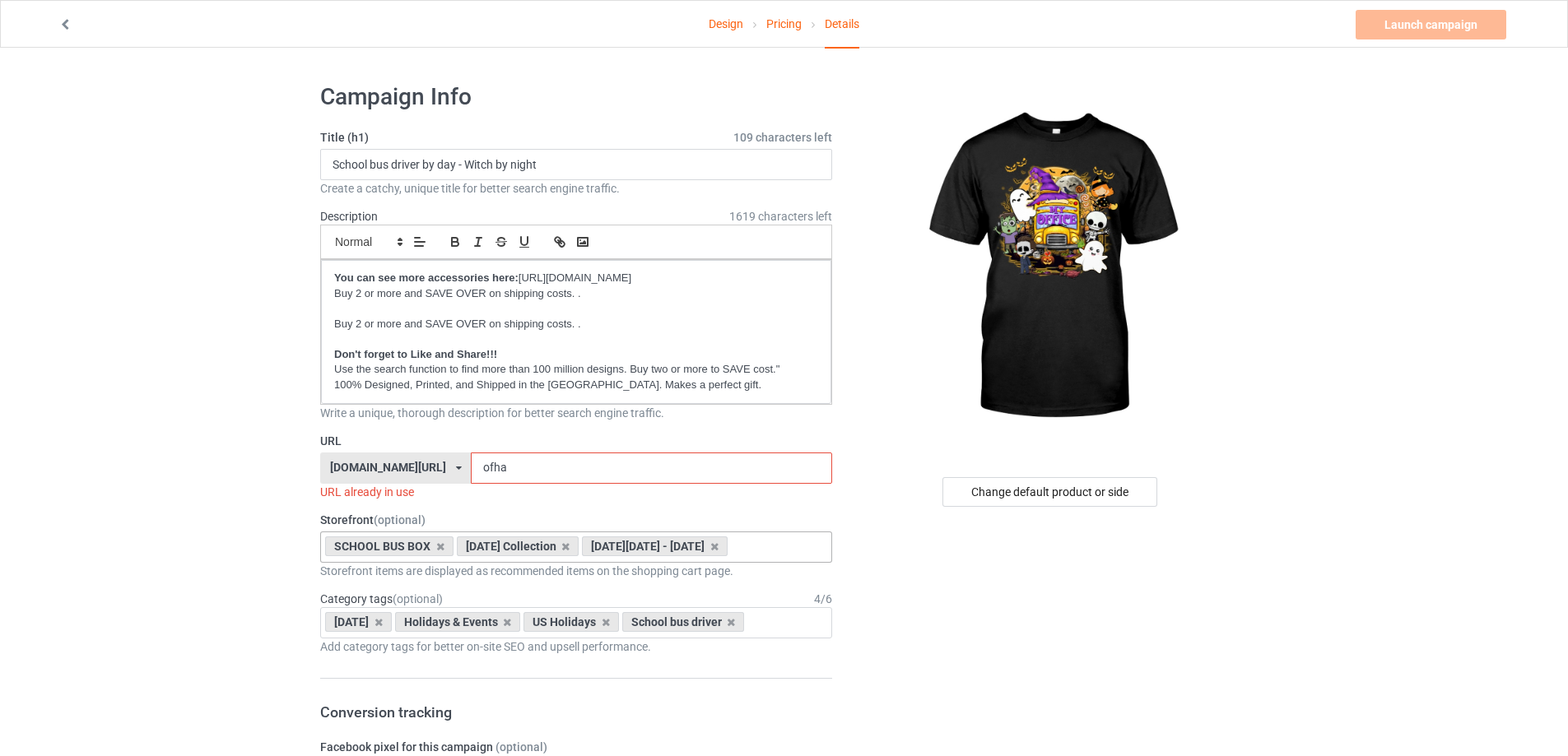
click at [522, 555] on div "[DATE] Collection" at bounding box center [518, 546] width 122 height 20
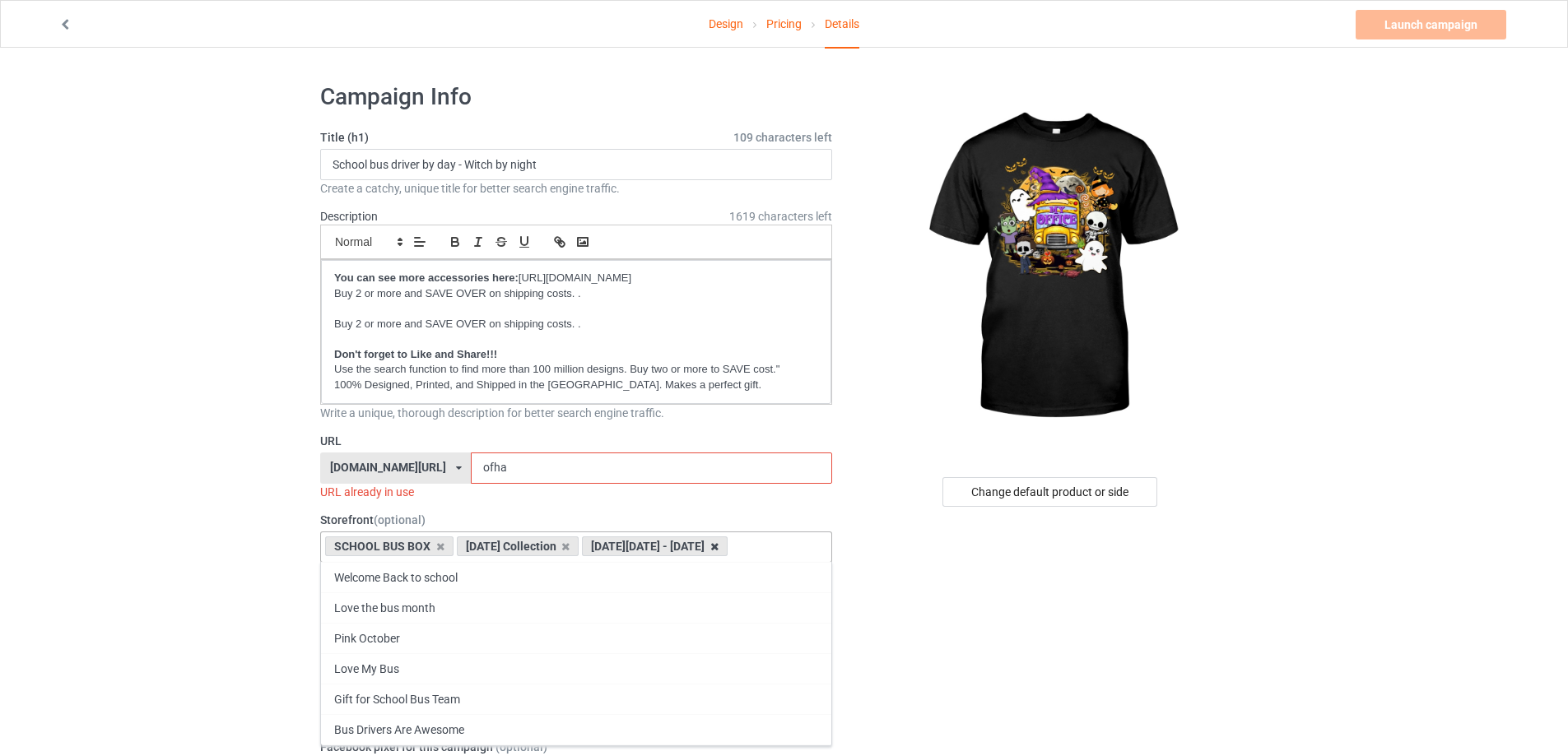
click at [711, 552] on icon at bounding box center [715, 547] width 9 height 10
click at [514, 474] on input "ofha" at bounding box center [651, 468] width 361 height 32
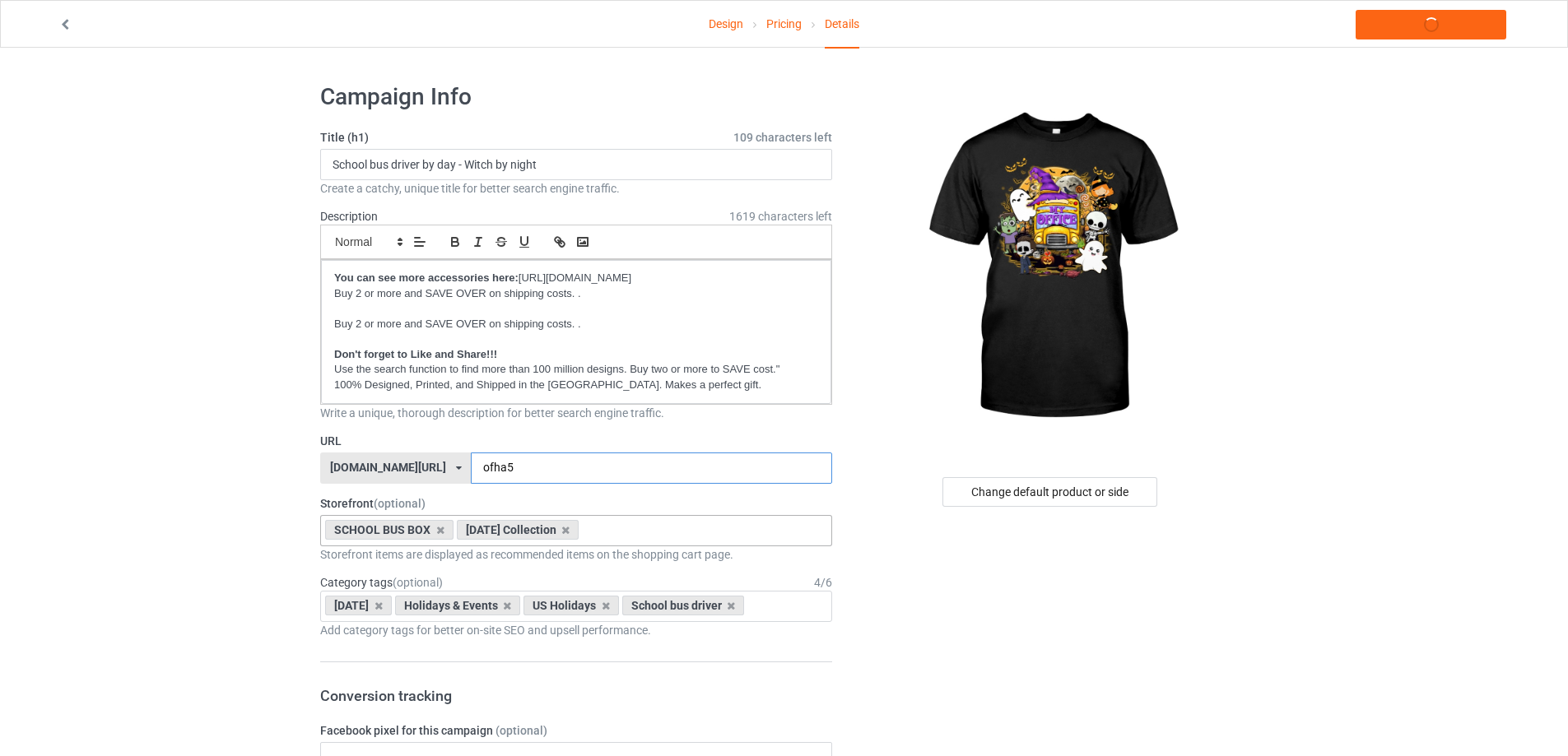
type input "ofha5"
click at [481, 173] on input "School bus driver by day - Witch by night" at bounding box center [576, 164] width 512 height 32
type input "My office - [DATE] style"
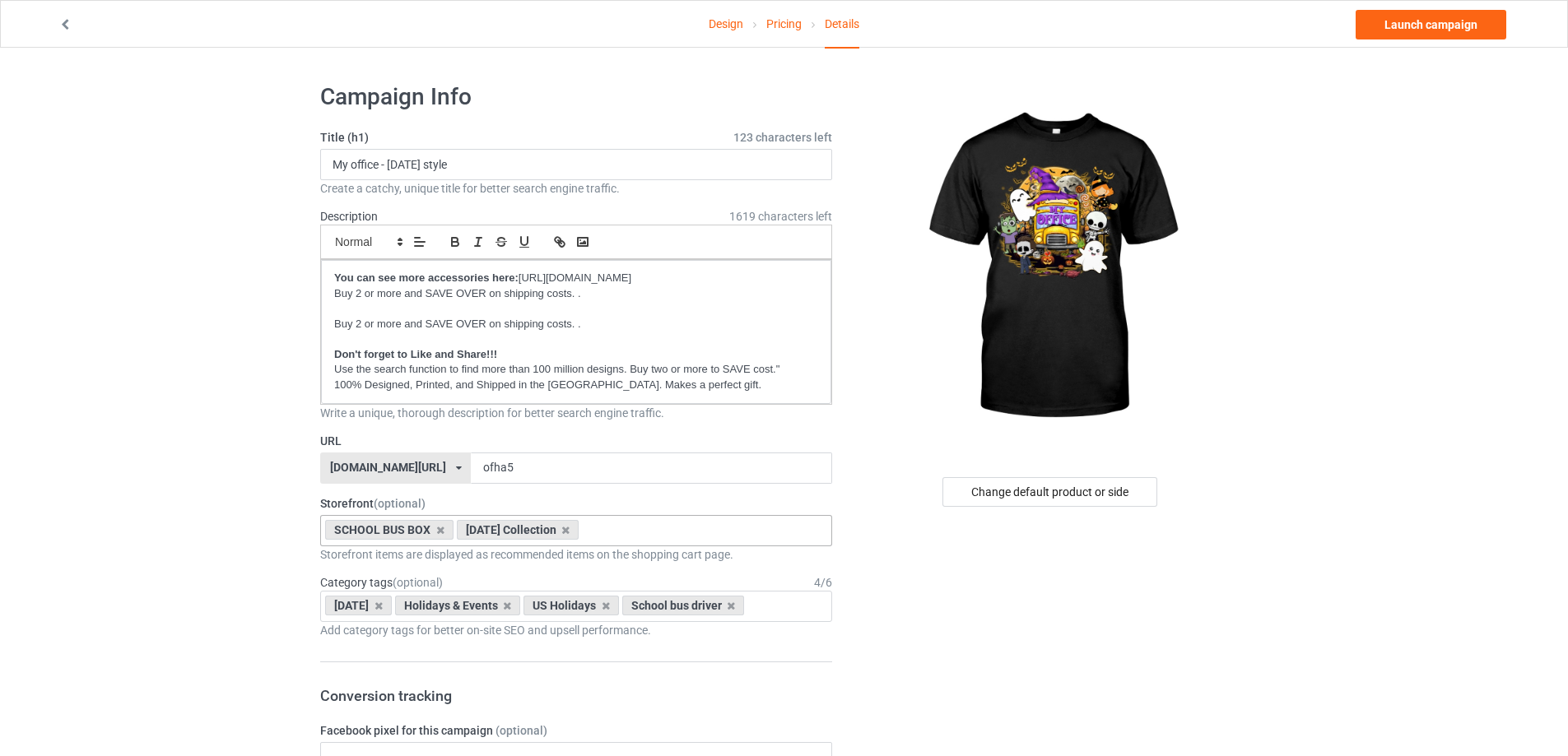
click at [729, 33] on link "Design" at bounding box center [726, 24] width 34 height 46
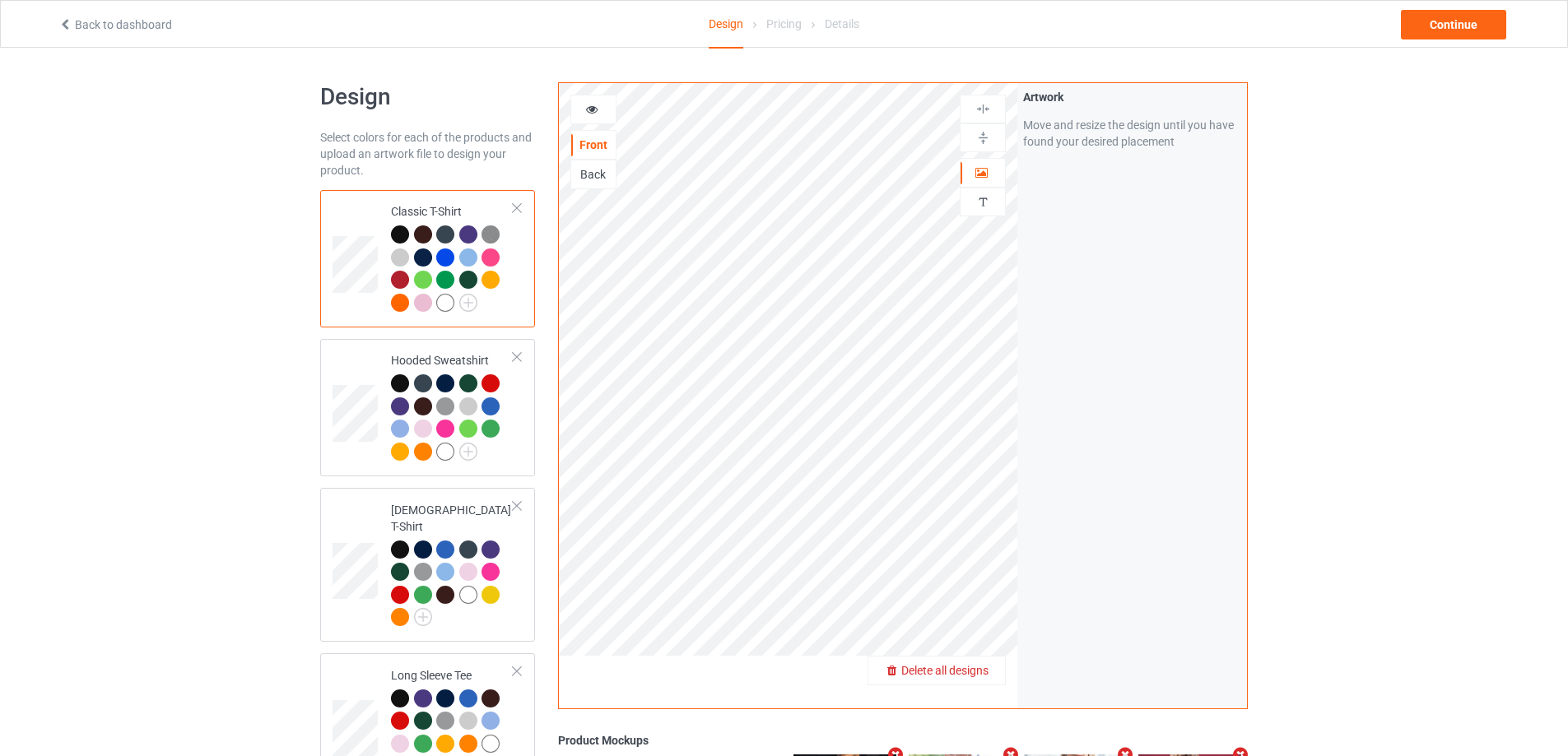
click at [981, 670] on span "Delete all designs" at bounding box center [945, 670] width 87 height 13
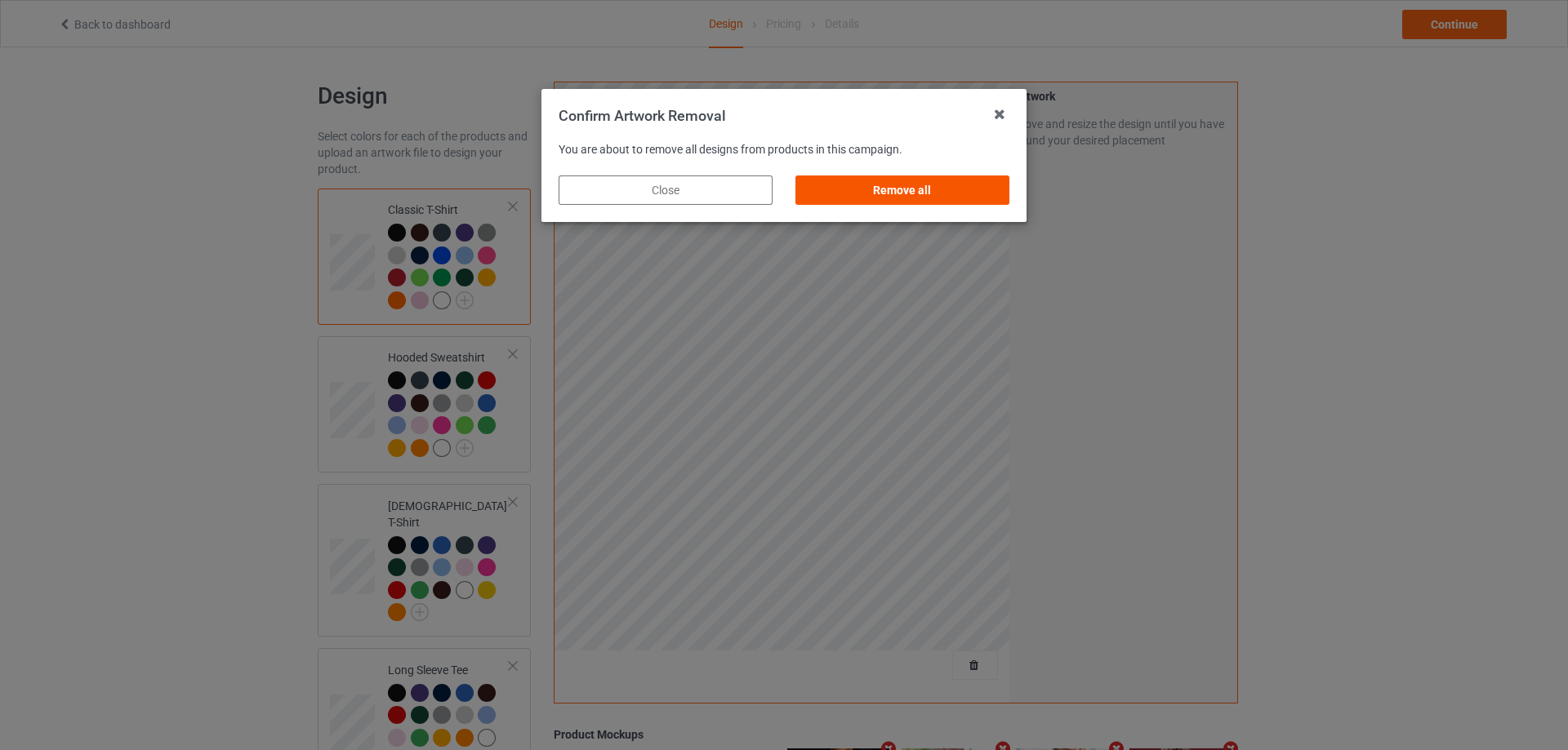
click at [900, 195] on div "Remove all" at bounding box center [902, 190] width 214 height 30
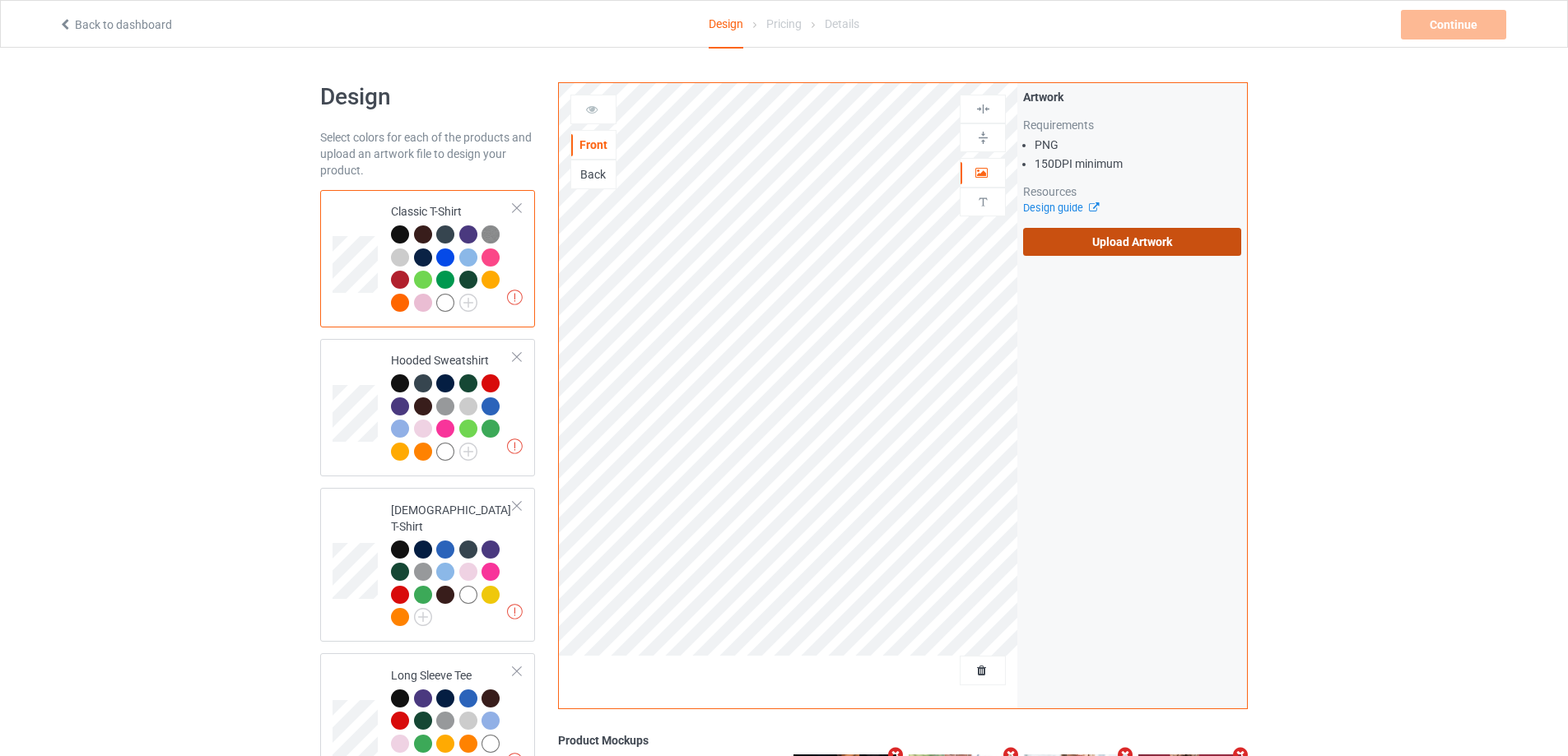
click at [1150, 250] on label "Upload Artwork" at bounding box center [1132, 241] width 218 height 28
click at [0, 0] on input "Upload Artwork" at bounding box center [0, 0] width 0 height 0
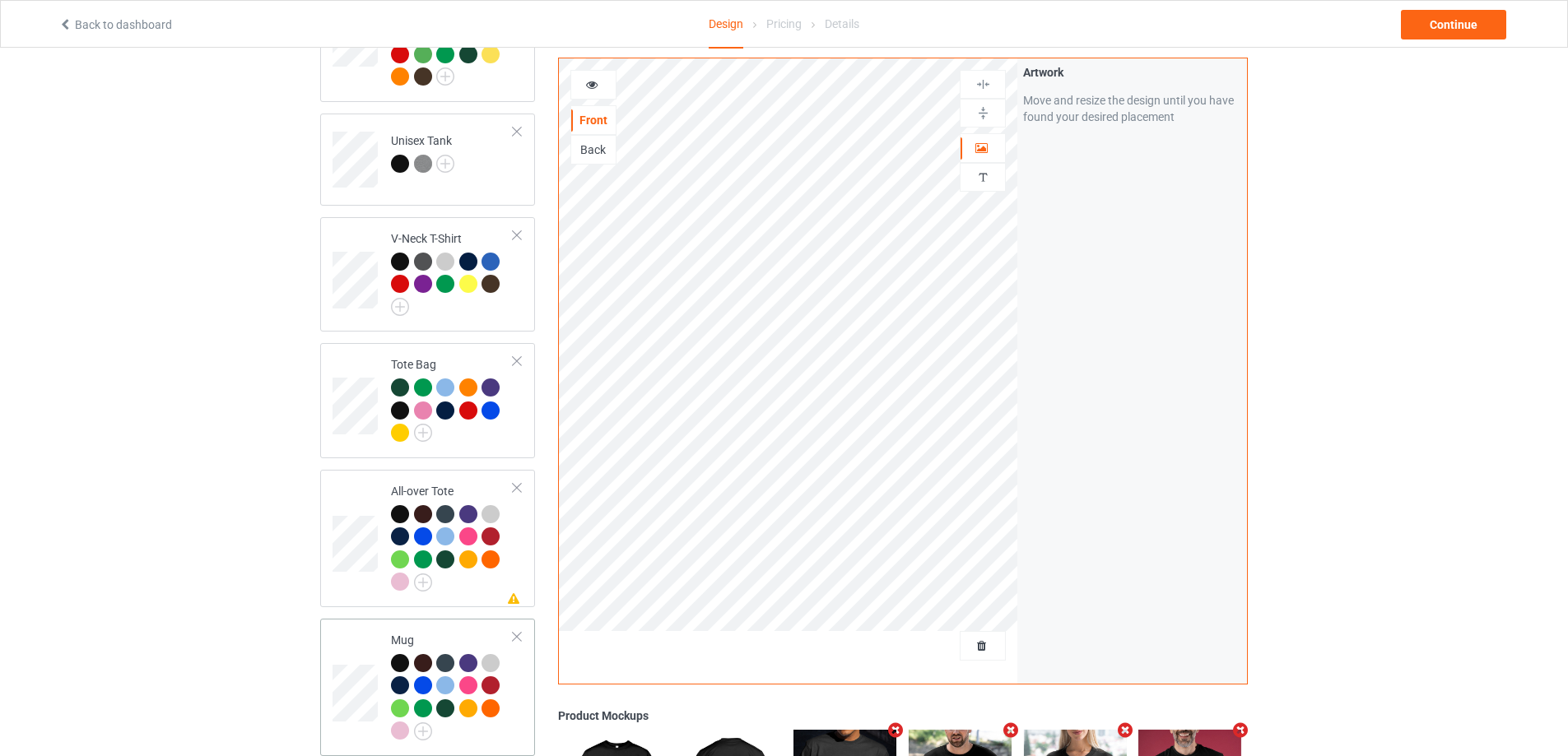
scroll to position [1070, 0]
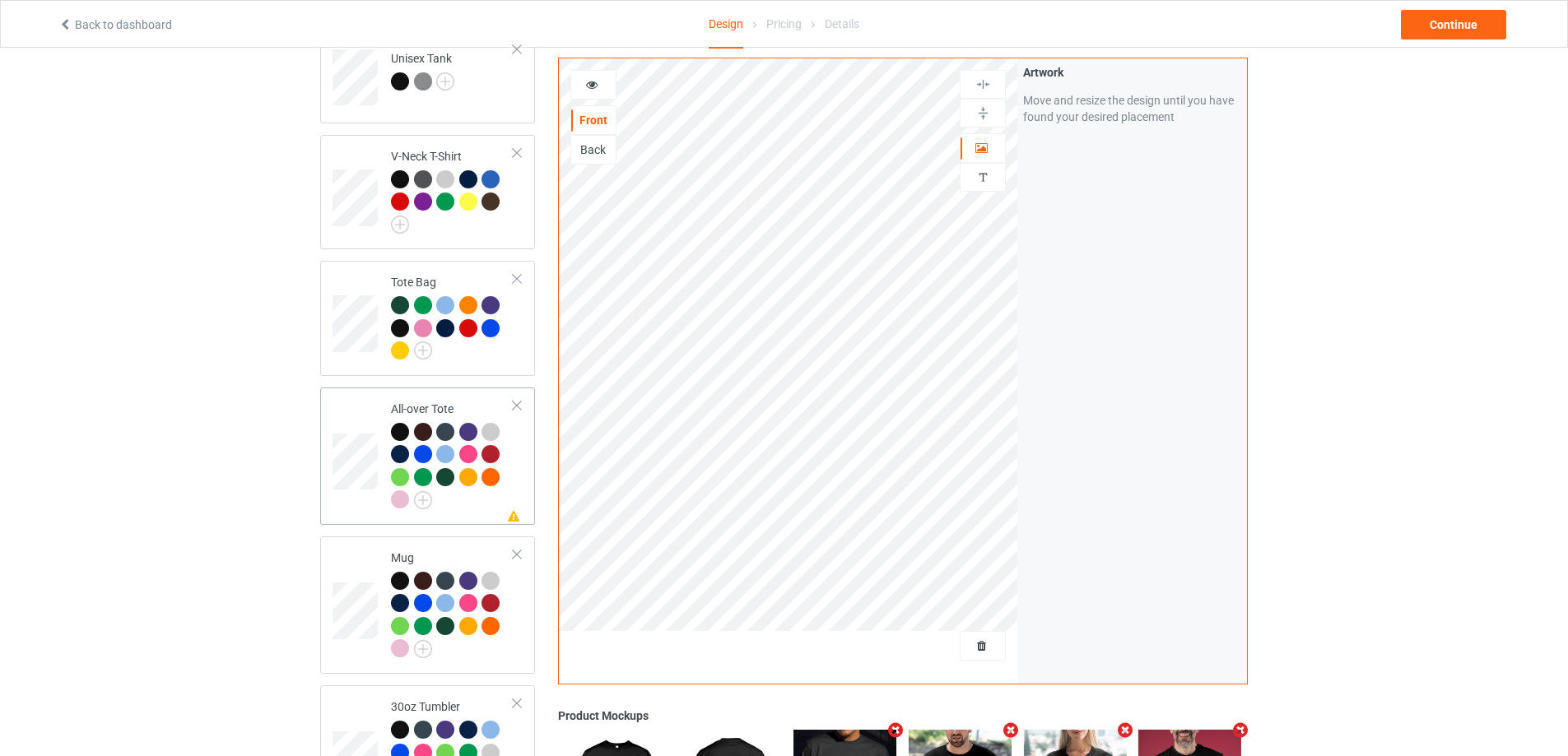
click at [505, 487] on div at bounding box center [452, 468] width 122 height 91
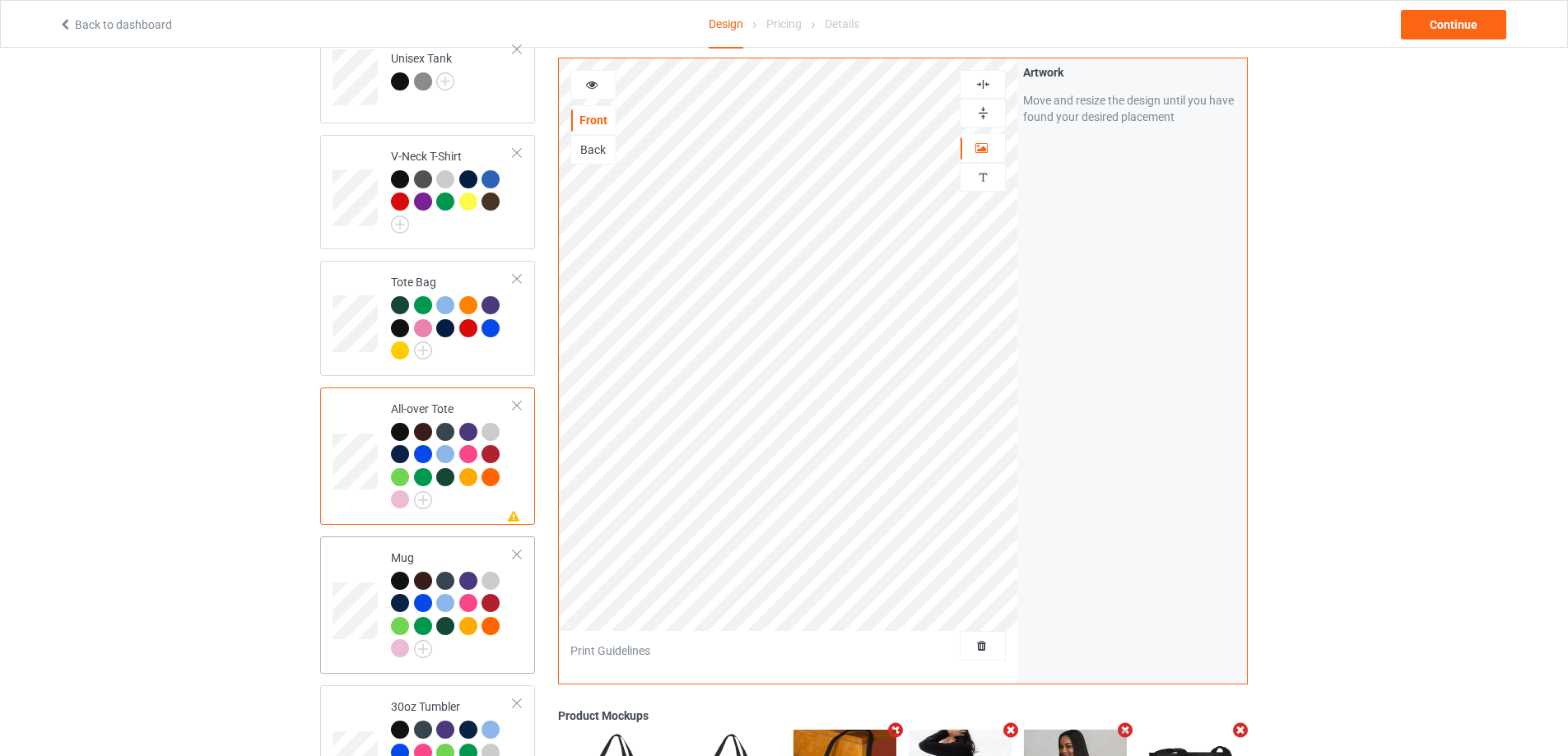
click at [516, 628] on td "Mug" at bounding box center [452, 604] width 140 height 124
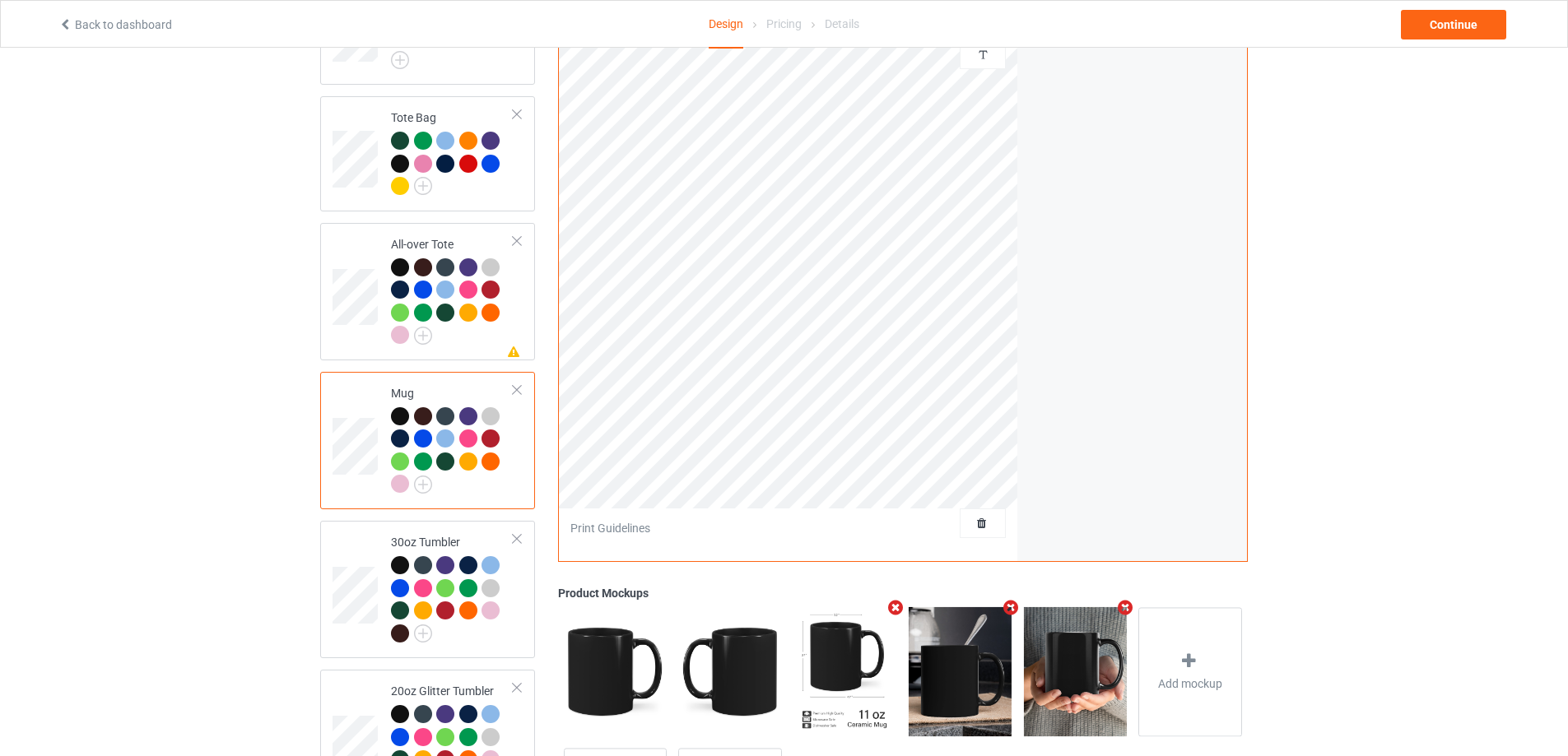
scroll to position [1317, 0]
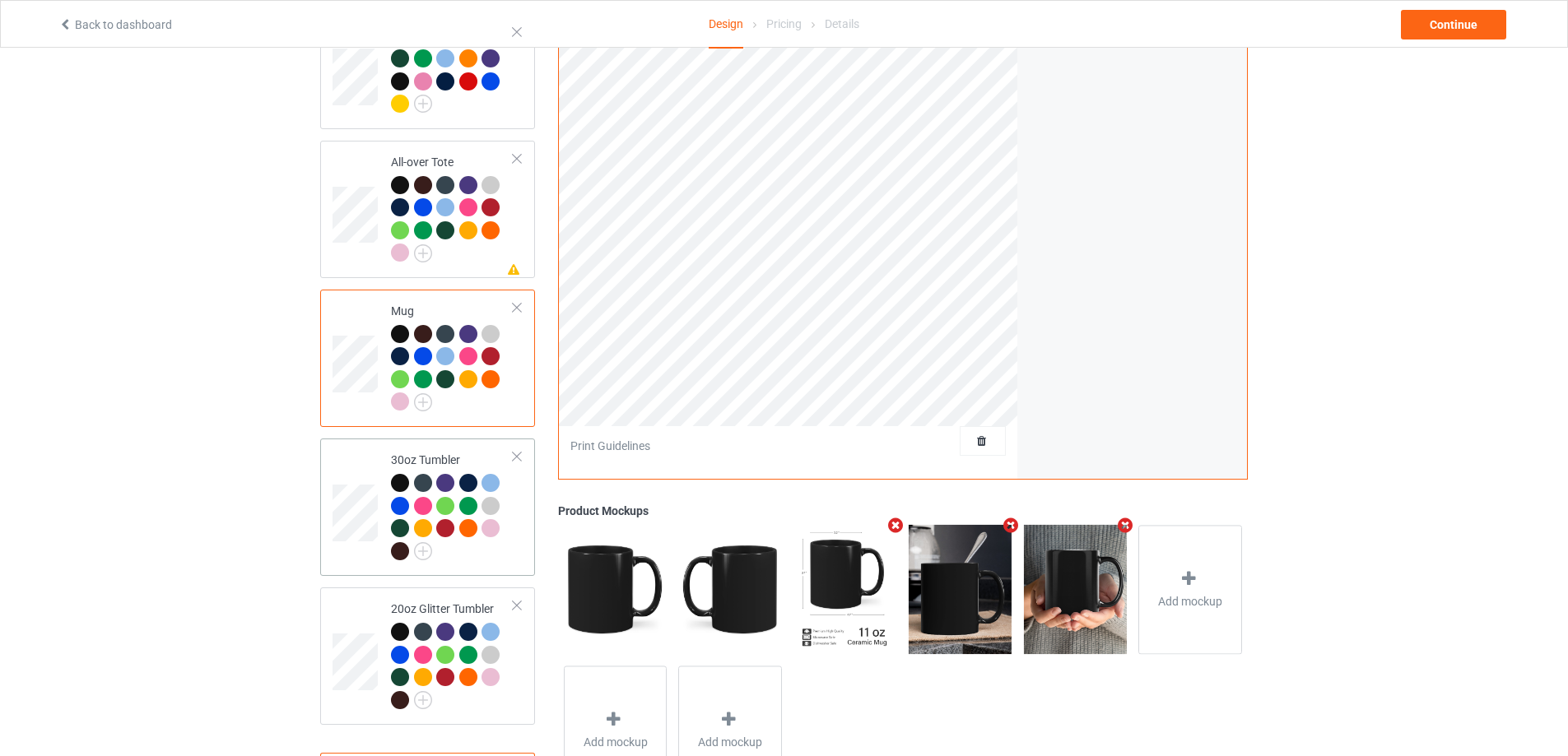
click at [522, 546] on div "30oz Tumbler" at bounding box center [427, 507] width 215 height 138
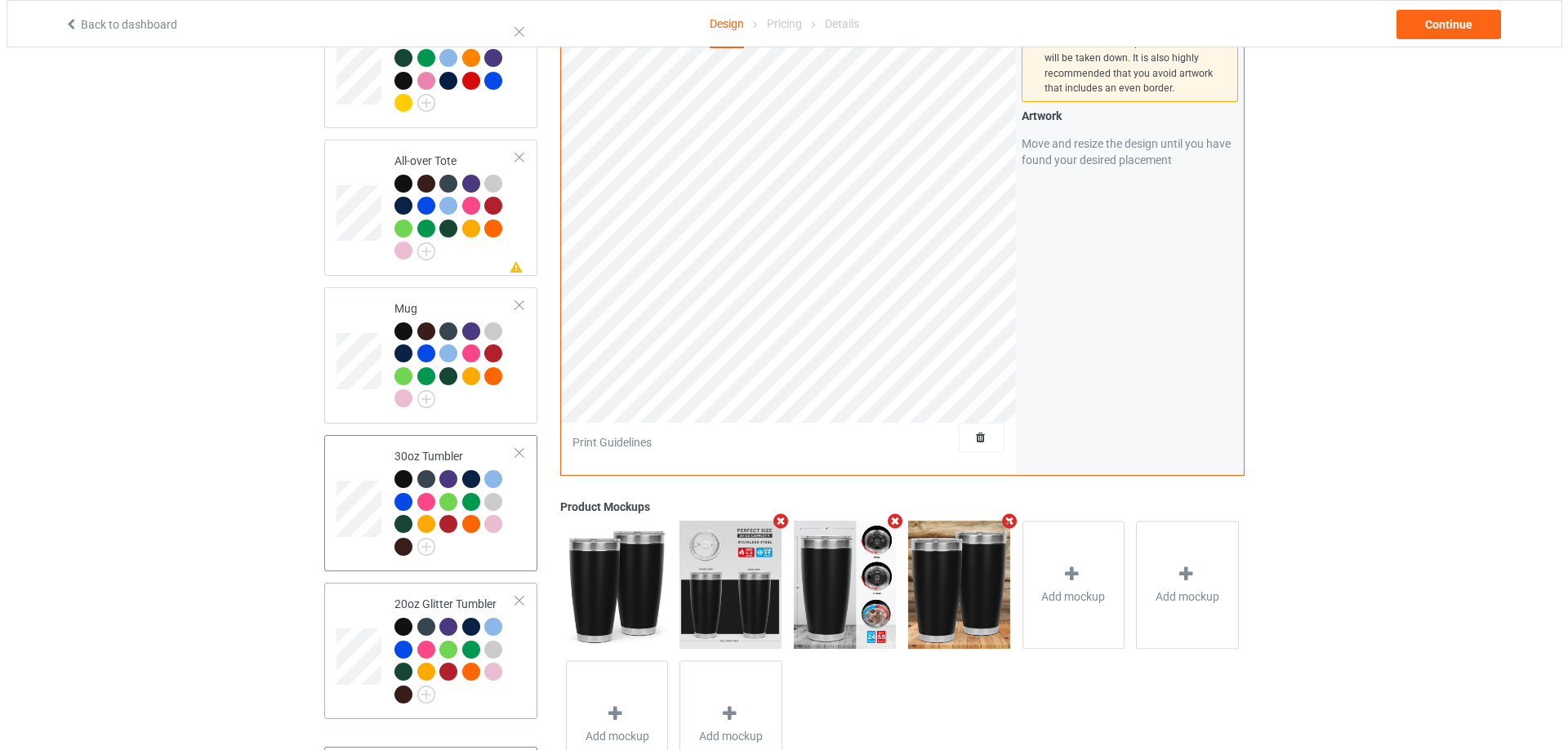
scroll to position [1380, 0]
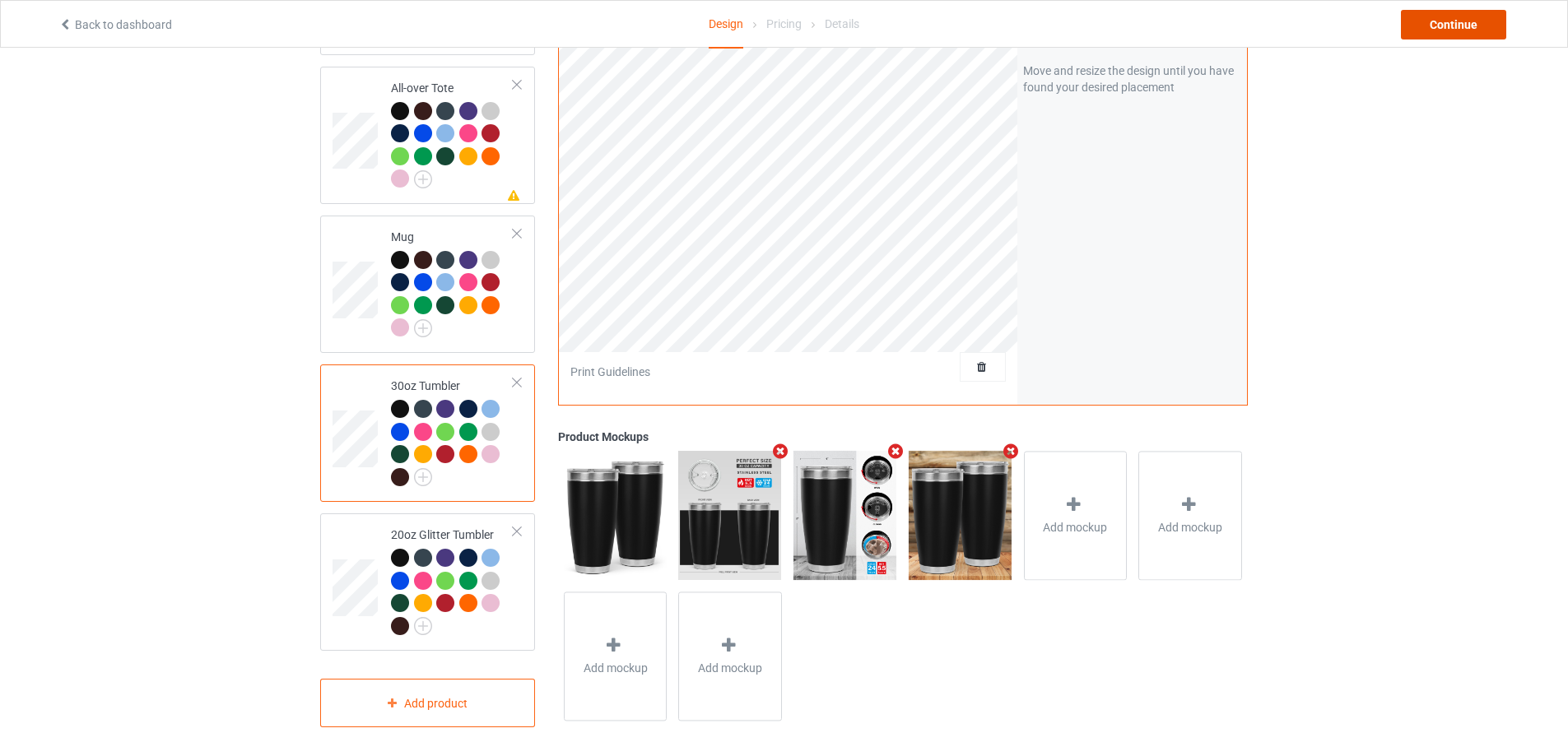
click at [1448, 33] on div "Continue" at bounding box center [1453, 25] width 105 height 30
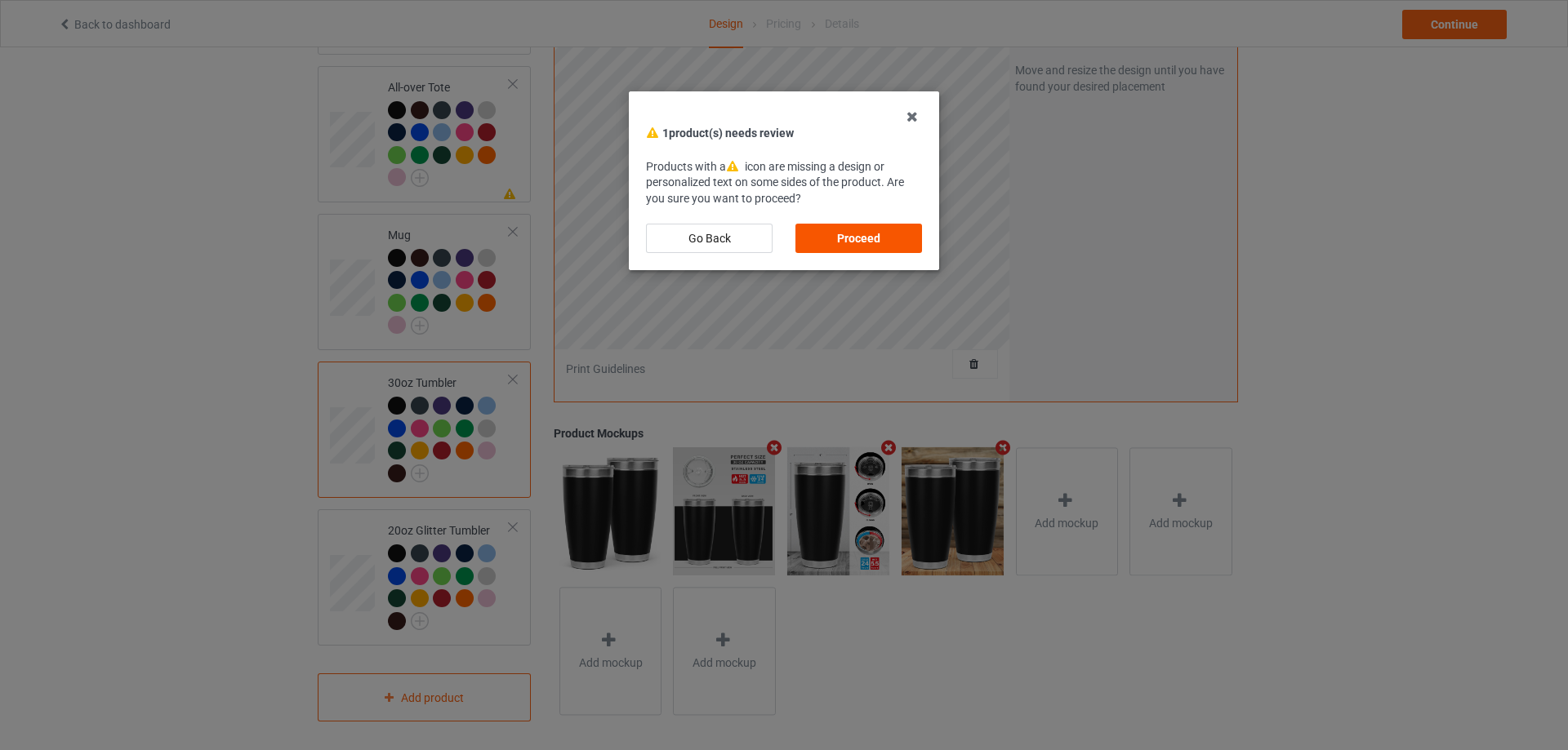
click at [874, 228] on div "Proceed" at bounding box center [858, 238] width 127 height 30
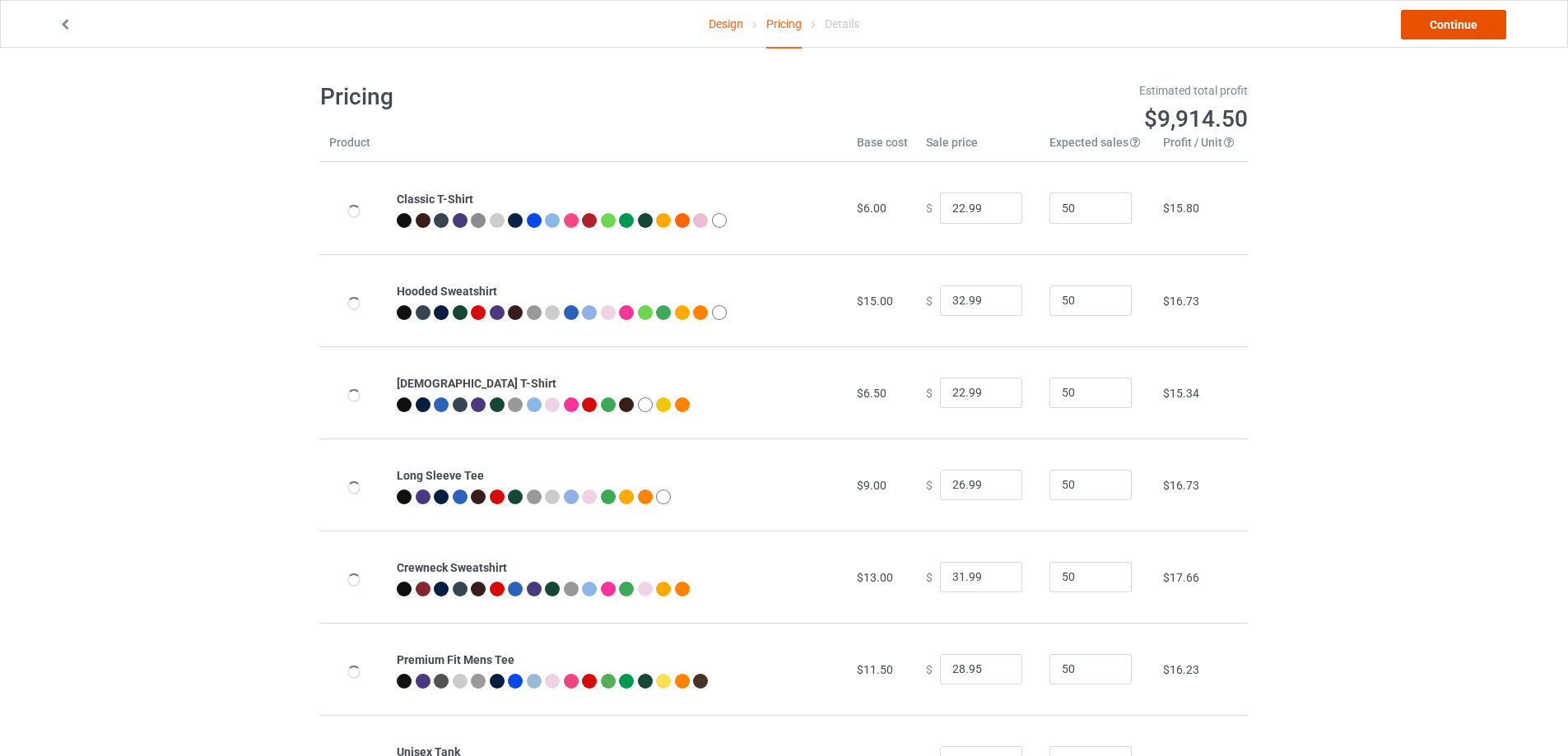
click at [1491, 16] on link "Continue" at bounding box center [1453, 25] width 105 height 30
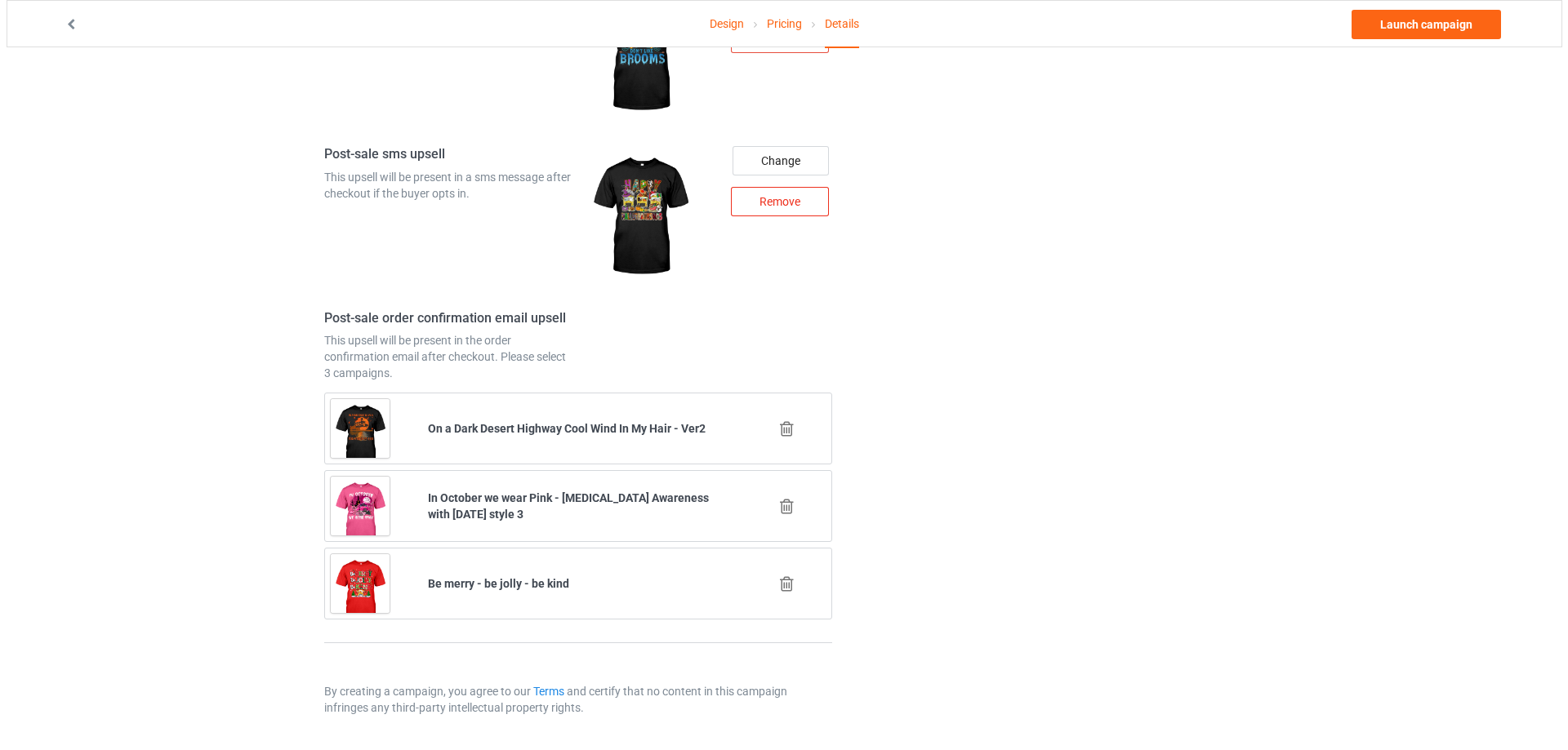
scroll to position [1864, 0]
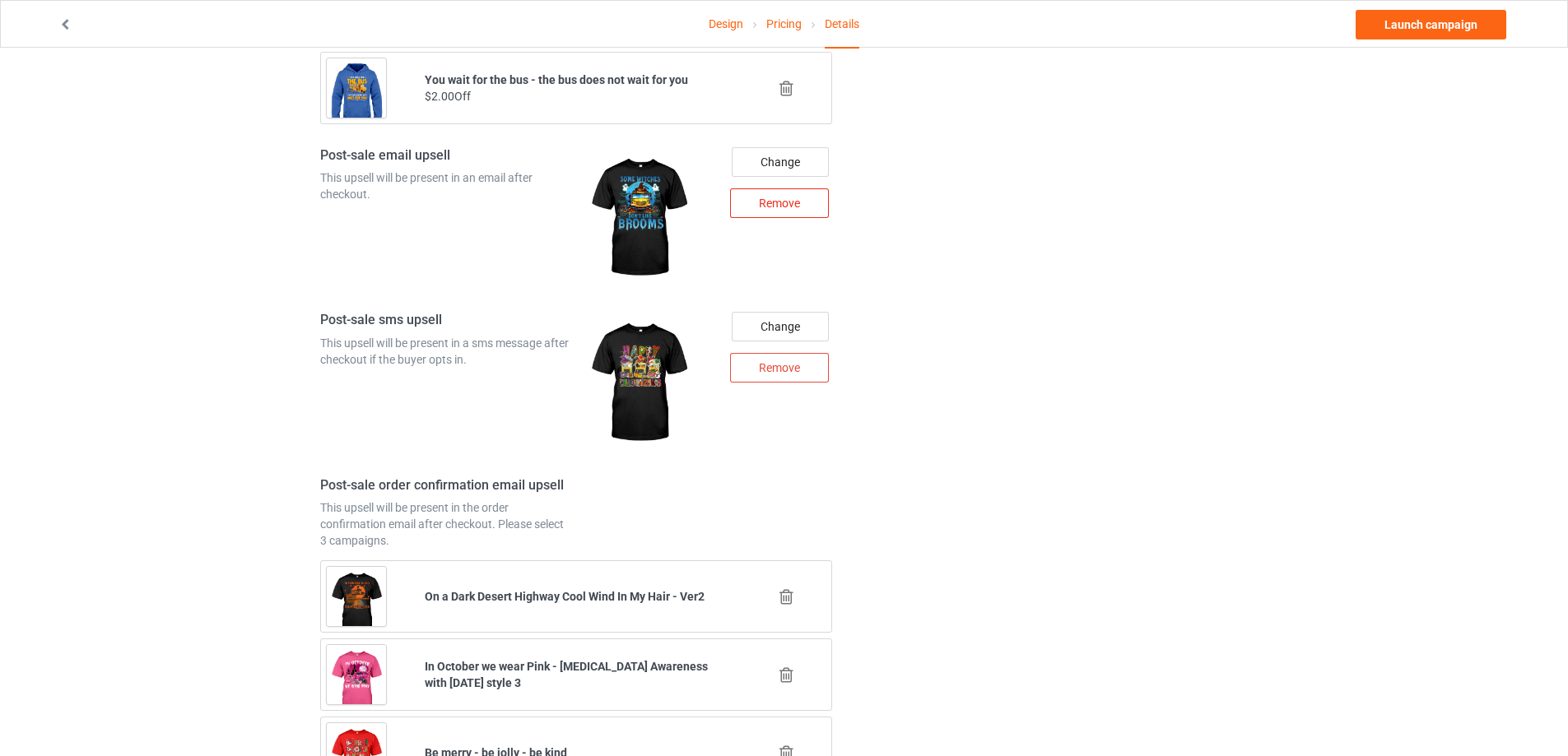
click at [763, 202] on div "Remove" at bounding box center [779, 203] width 98 height 30
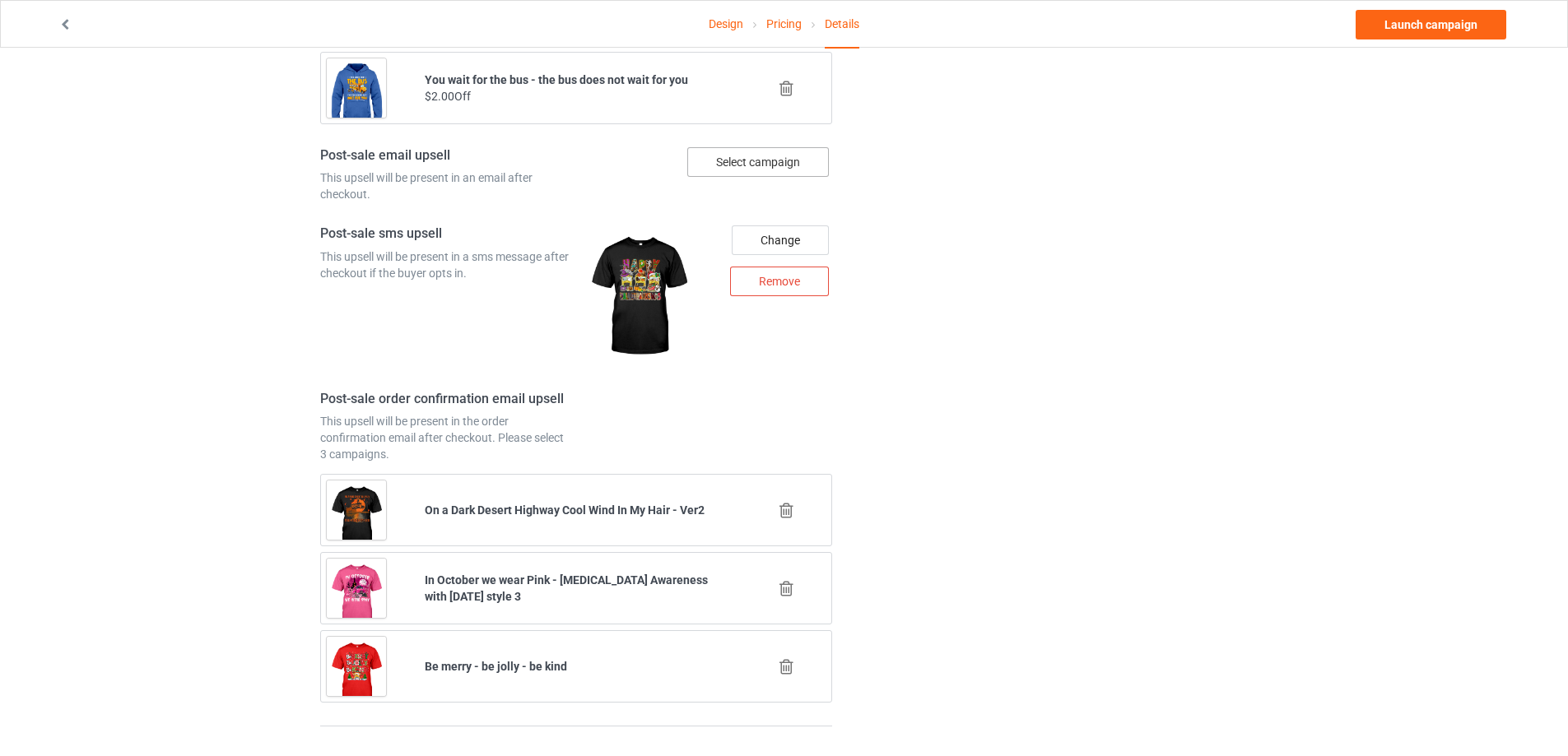
click at [764, 167] on div "Select campaign" at bounding box center [758, 162] width 141 height 30
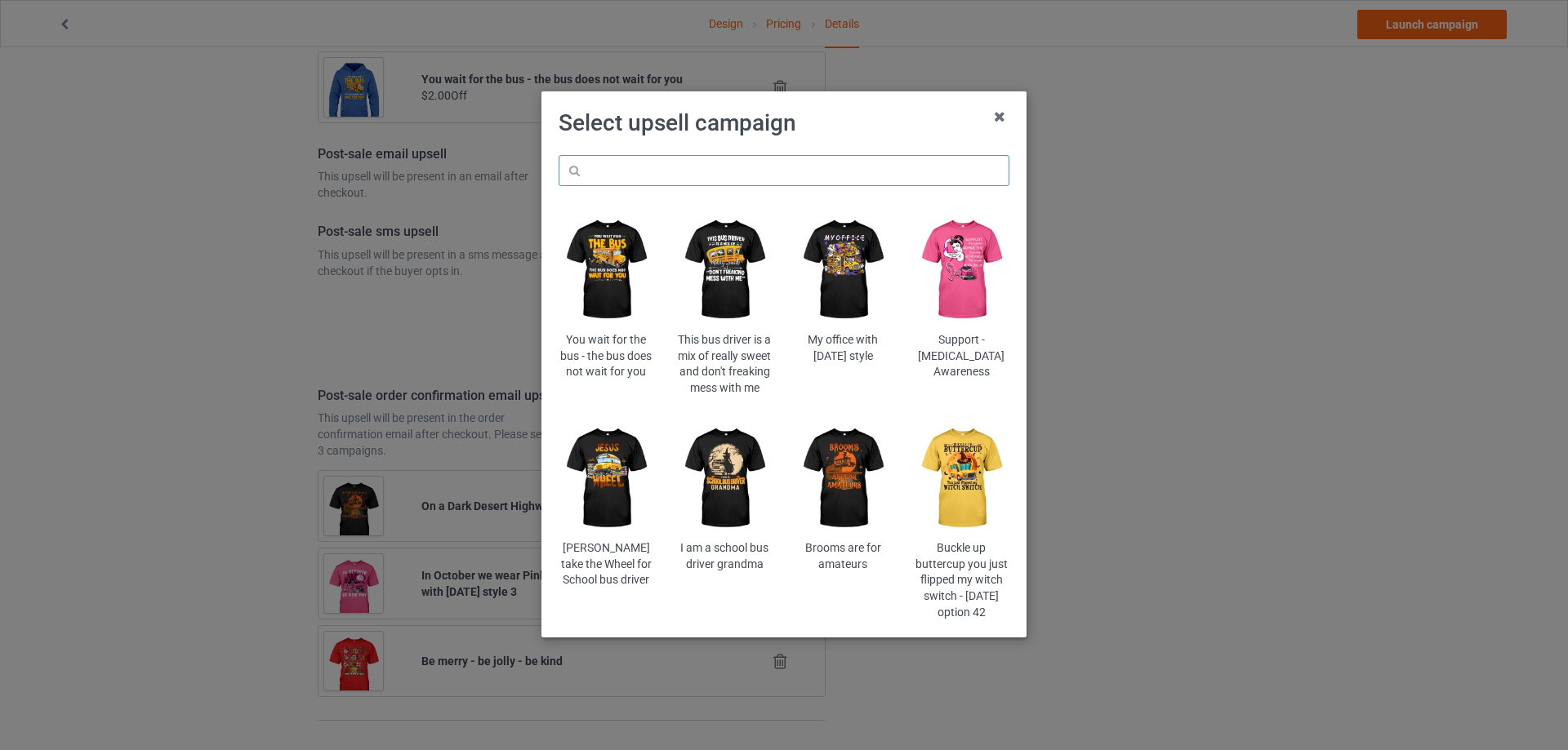
click at [759, 174] on input "text" at bounding box center [784, 171] width 451 height 31
click at [742, 166] on input "text" at bounding box center [784, 171] width 451 height 31
click at [958, 450] on img at bounding box center [962, 478] width 95 height 119
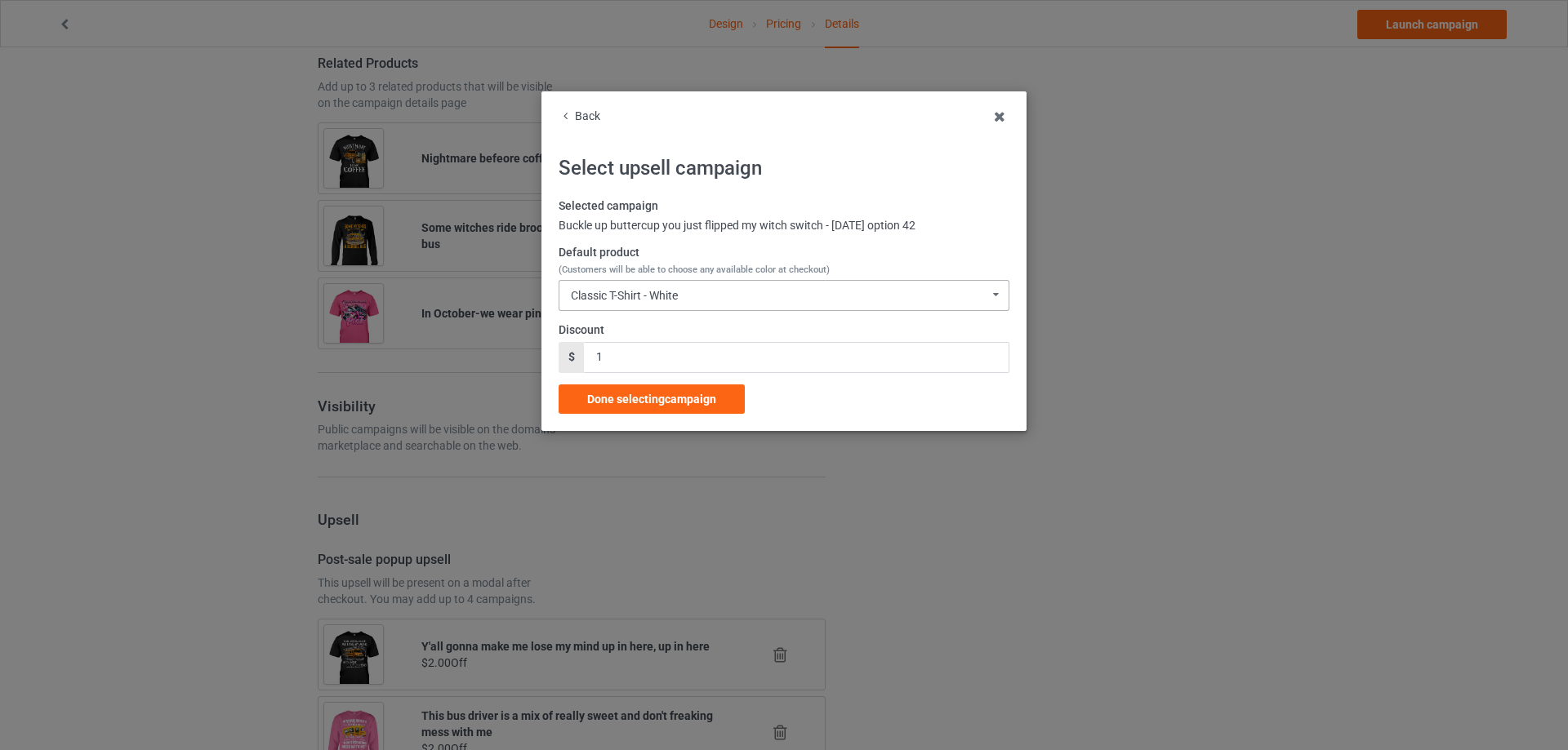
scroll to position [1864, 0]
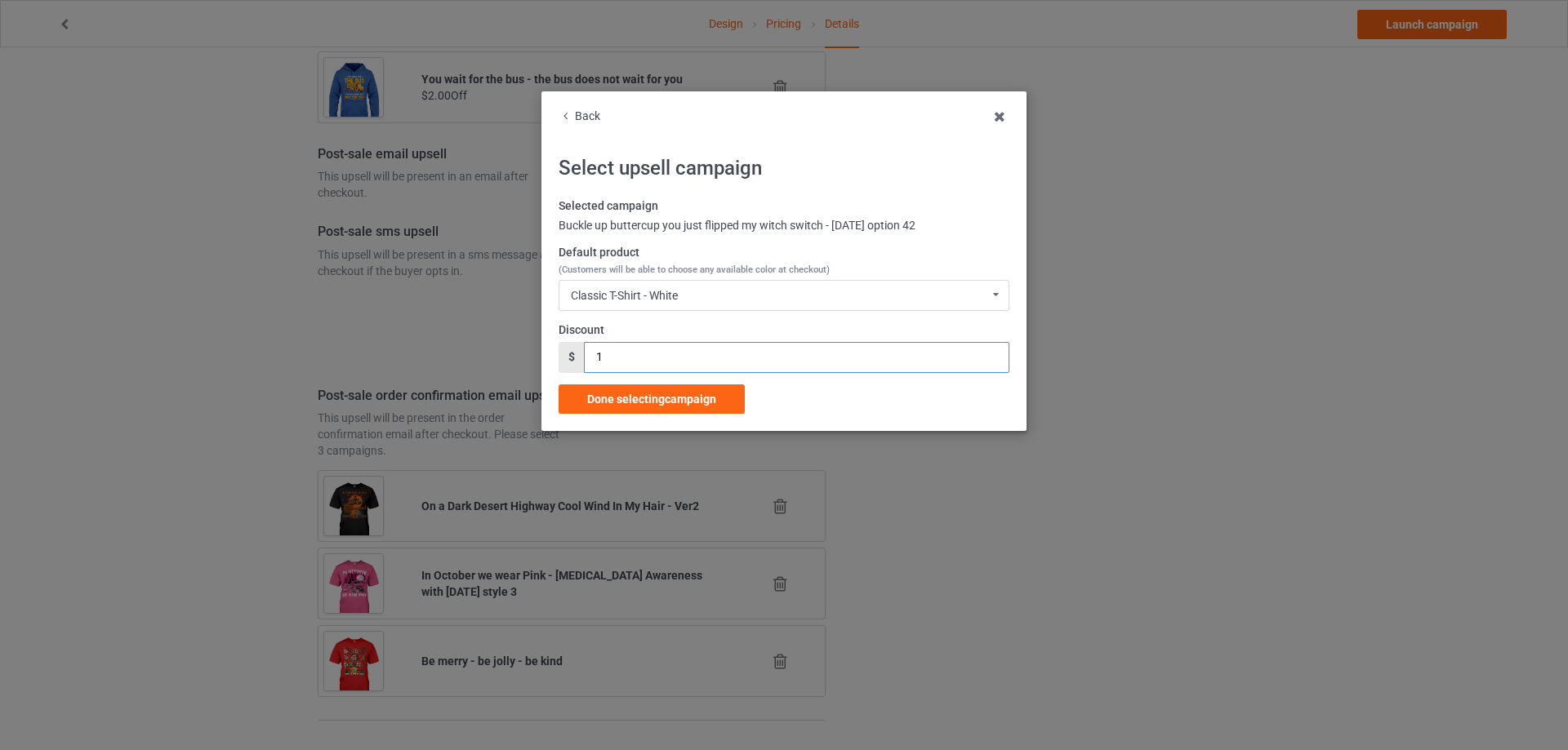
drag, startPoint x: 609, startPoint y: 353, endPoint x: 649, endPoint y: 307, distance: 61.0
click at [589, 352] on input "1" at bounding box center [796, 358] width 425 height 31
type input "2"
click at [649, 298] on div "Classic T-Shirt - White" at bounding box center [624, 295] width 107 height 11
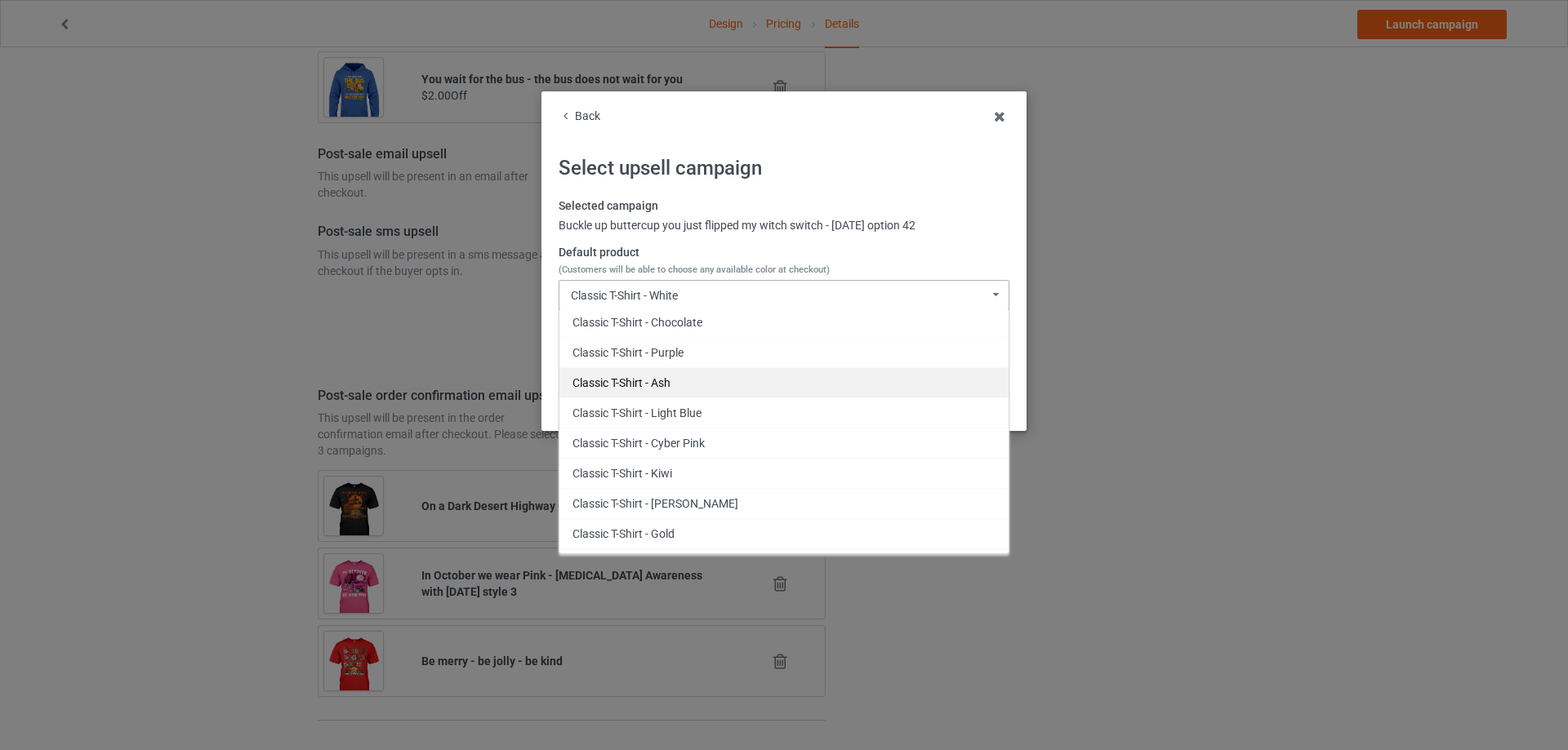
scroll to position [327, 0]
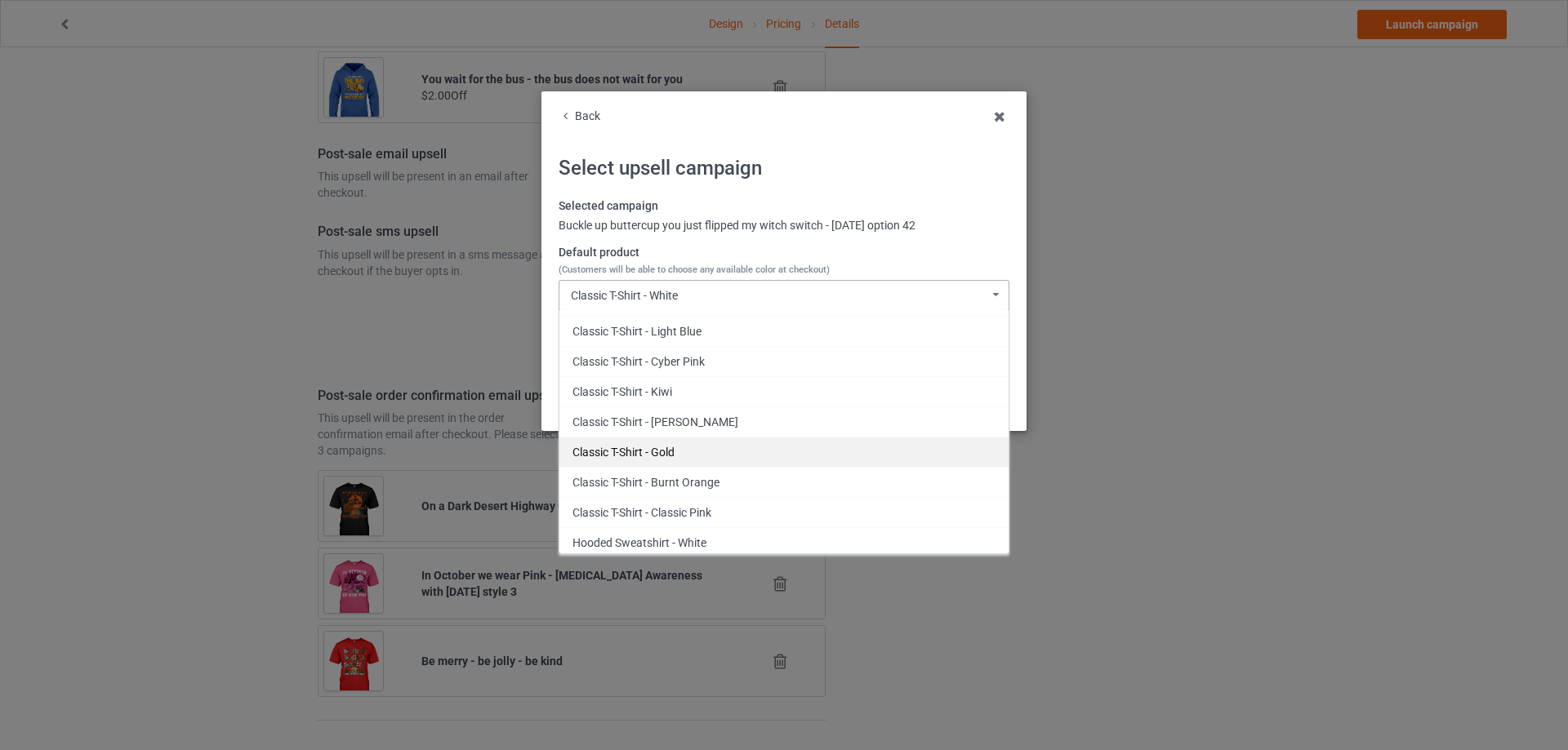
drag, startPoint x: 669, startPoint y: 444, endPoint x: 665, endPoint y: 430, distance: 14.6
click at [668, 444] on div "Classic T-Shirt - Gold" at bounding box center [784, 452] width 449 height 31
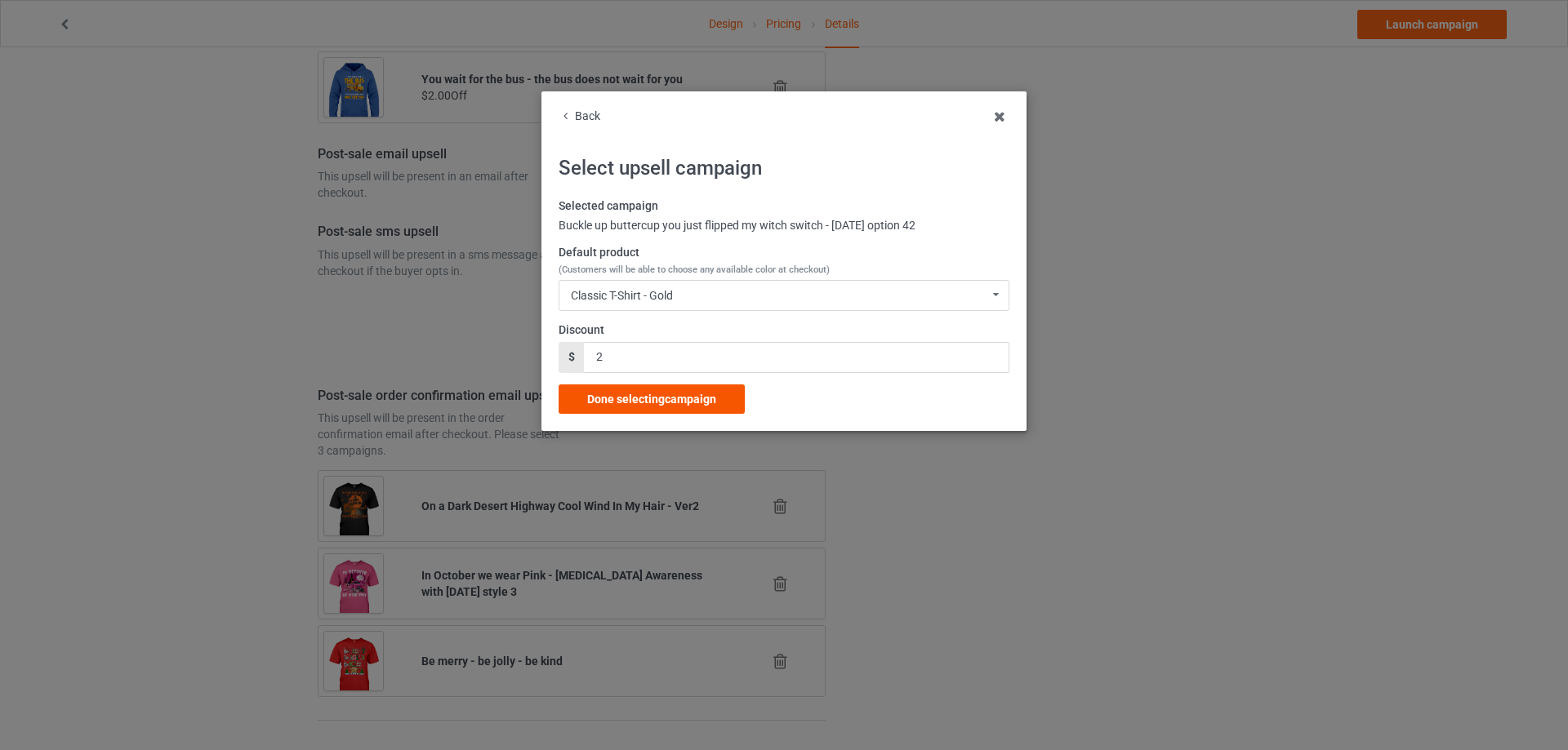
click at [649, 402] on span "Done selecting campaign" at bounding box center [651, 398] width 129 height 13
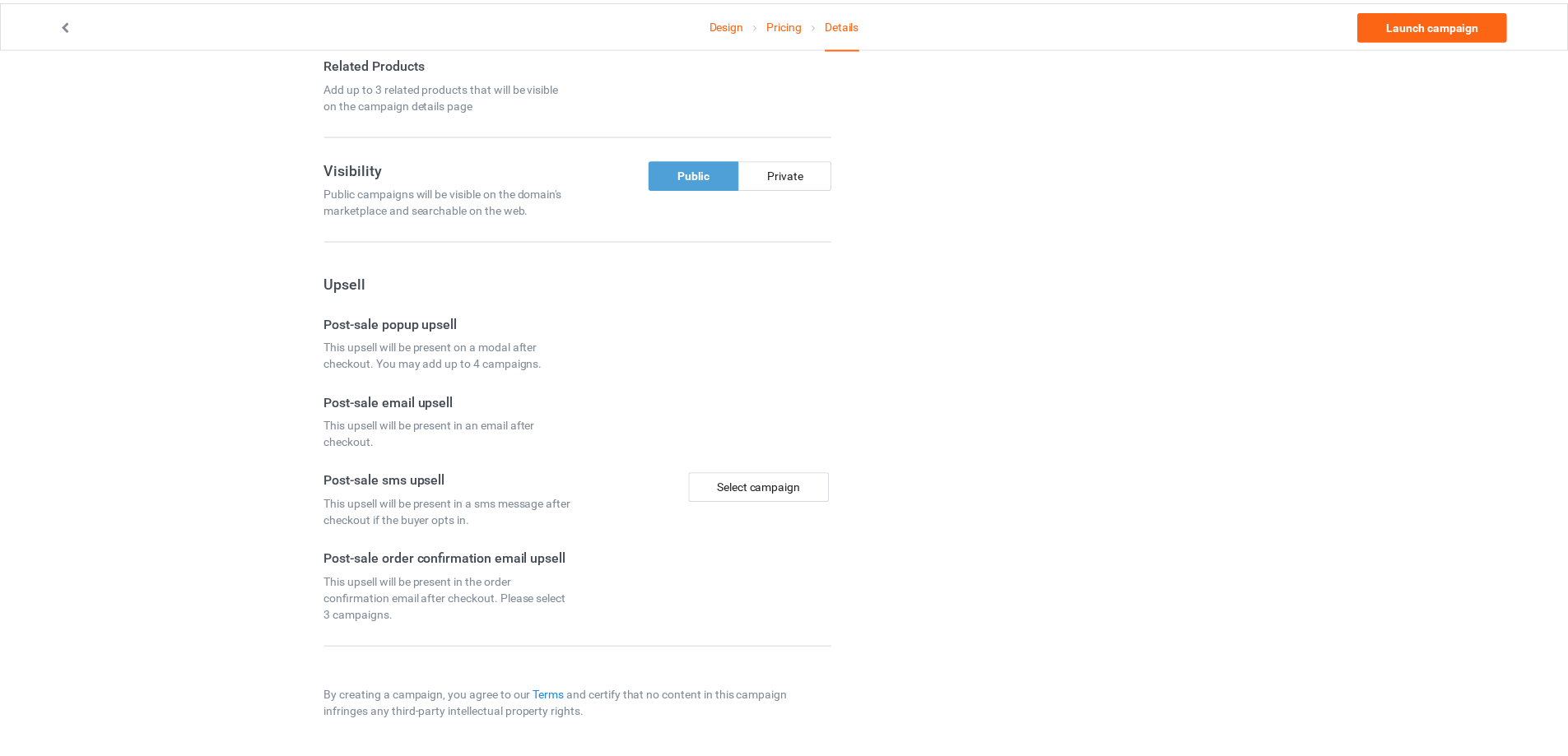
scroll to position [1073, 0]
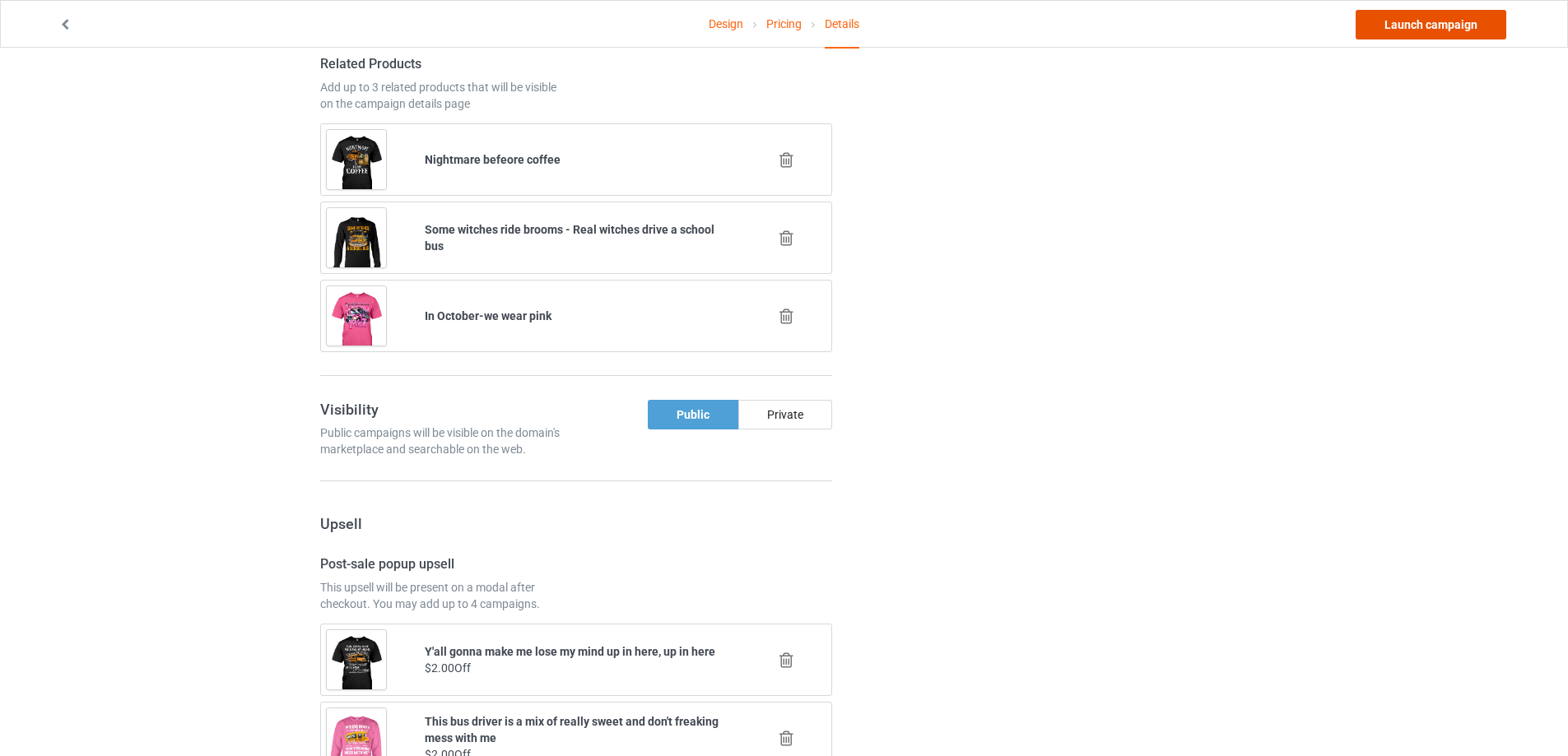
click at [1446, 14] on link "Launch campaign" at bounding box center [1431, 25] width 151 height 30
